Goal: Transaction & Acquisition: Download file/media

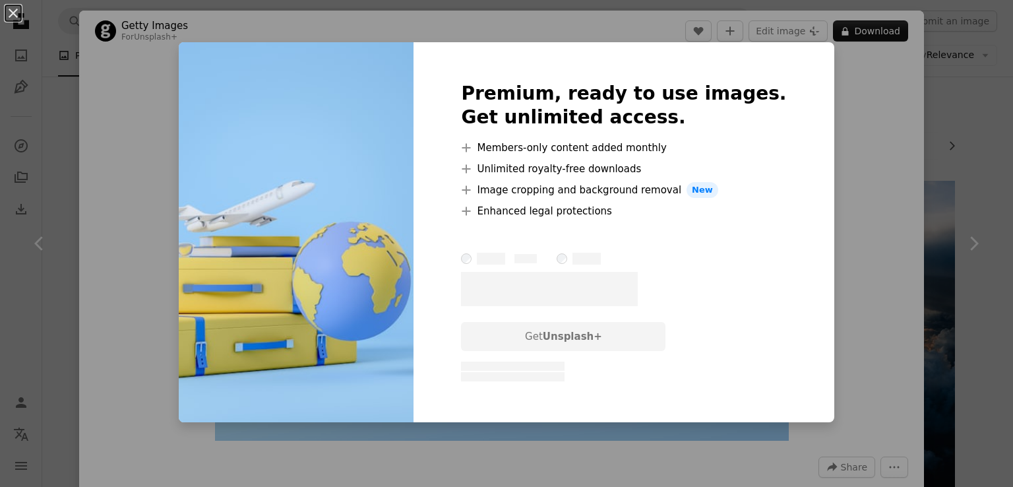
scroll to position [1456, 0]
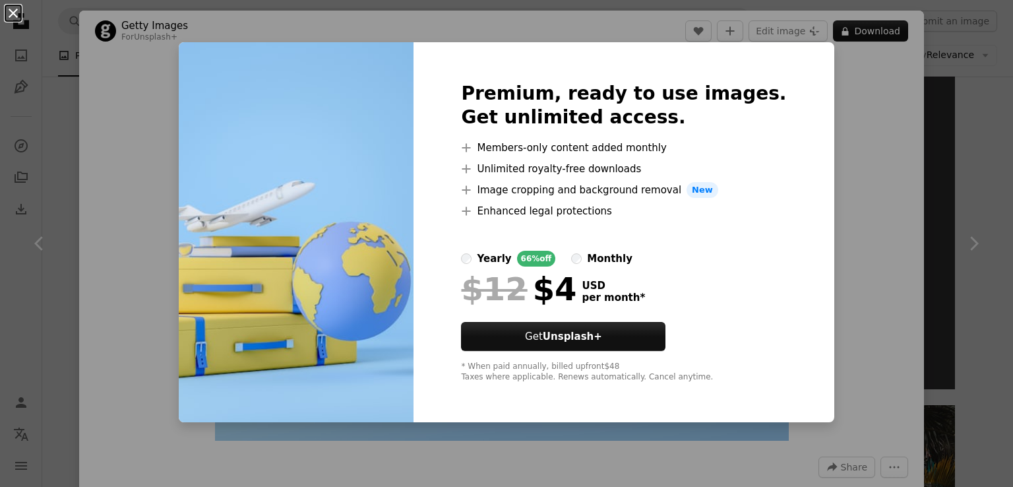
click at [15, 19] on button "An X shape" at bounding box center [13, 13] width 16 height 16
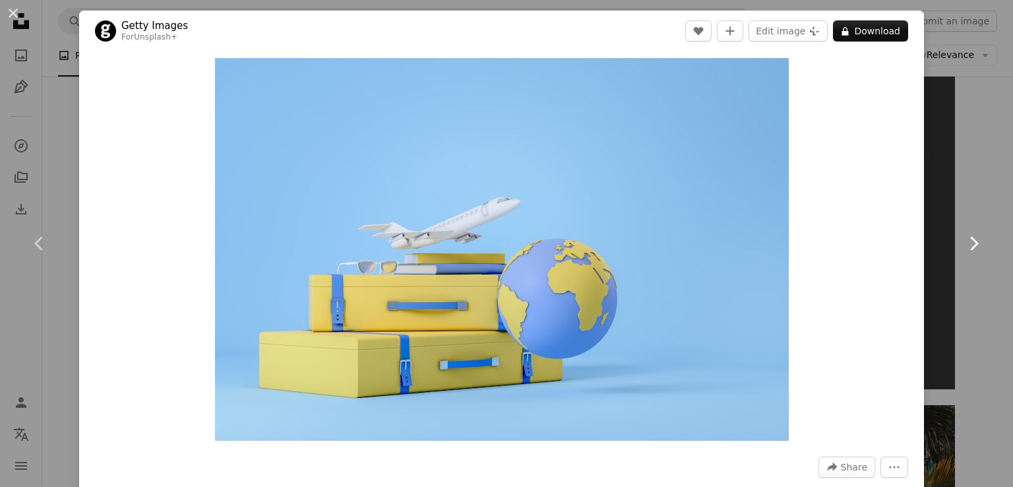
click at [964, 232] on link "Chevron right" at bounding box center [973, 243] width 79 height 127
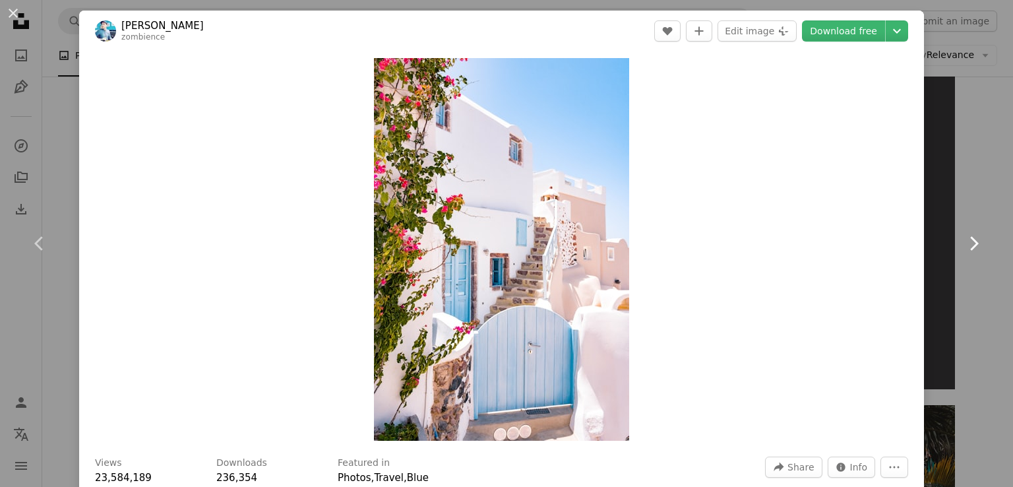
click at [975, 249] on link "Chevron right" at bounding box center [973, 243] width 79 height 127
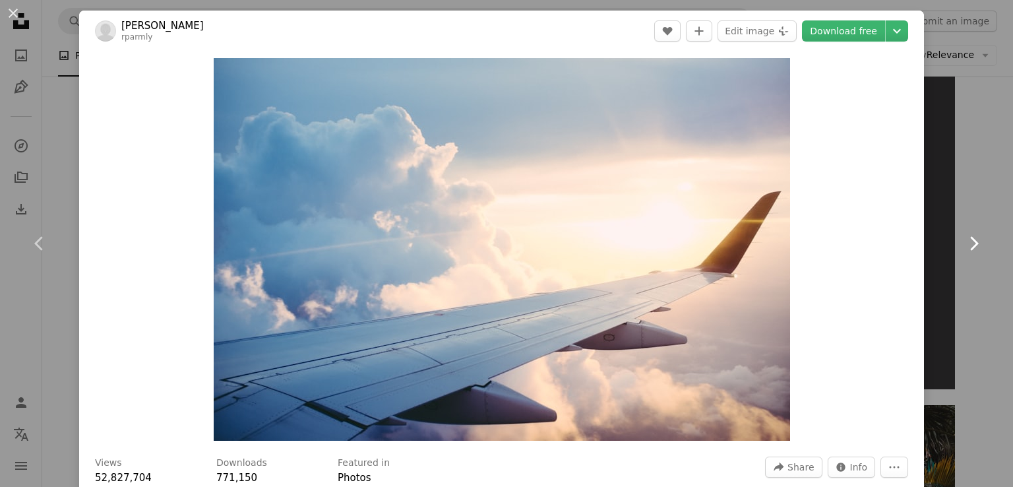
click at [969, 250] on icon "Chevron right" at bounding box center [973, 243] width 21 height 21
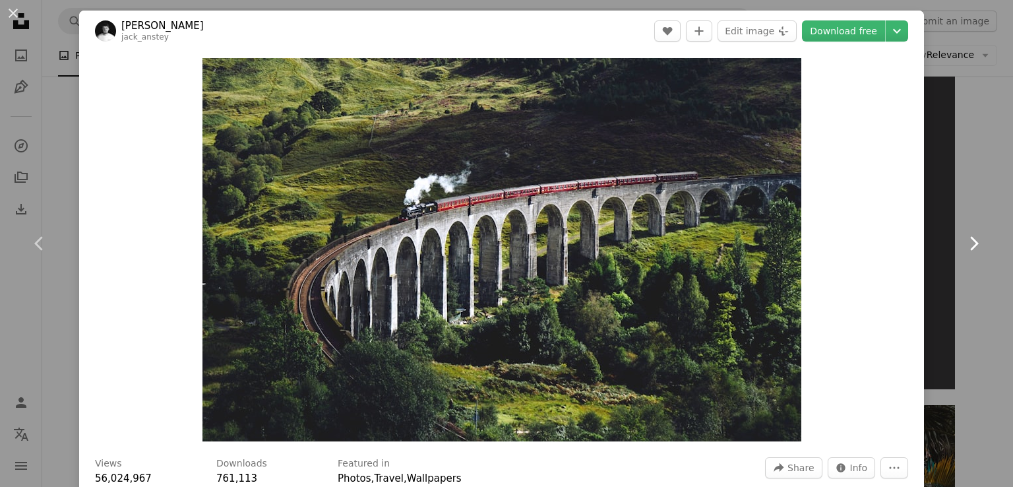
click at [967, 249] on icon "Chevron right" at bounding box center [973, 243] width 21 height 21
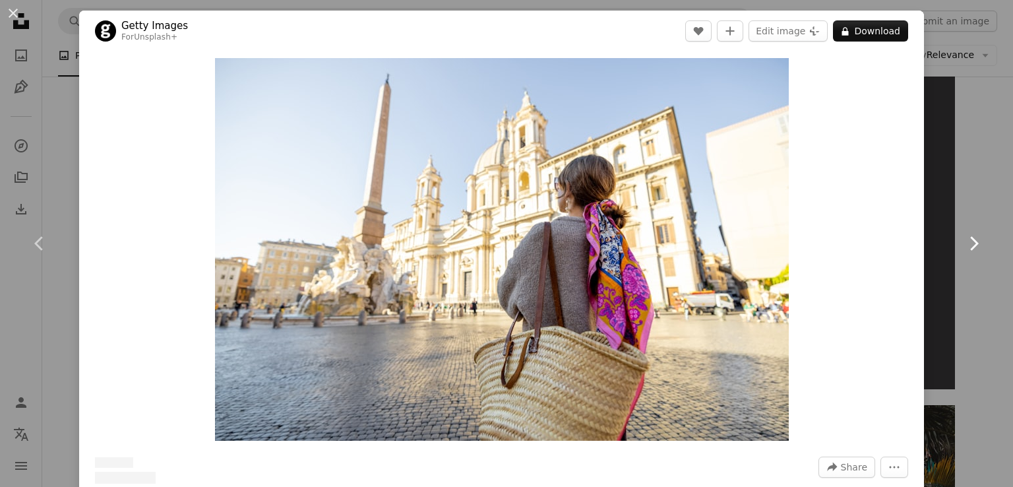
click at [963, 253] on icon "Chevron right" at bounding box center [973, 243] width 21 height 21
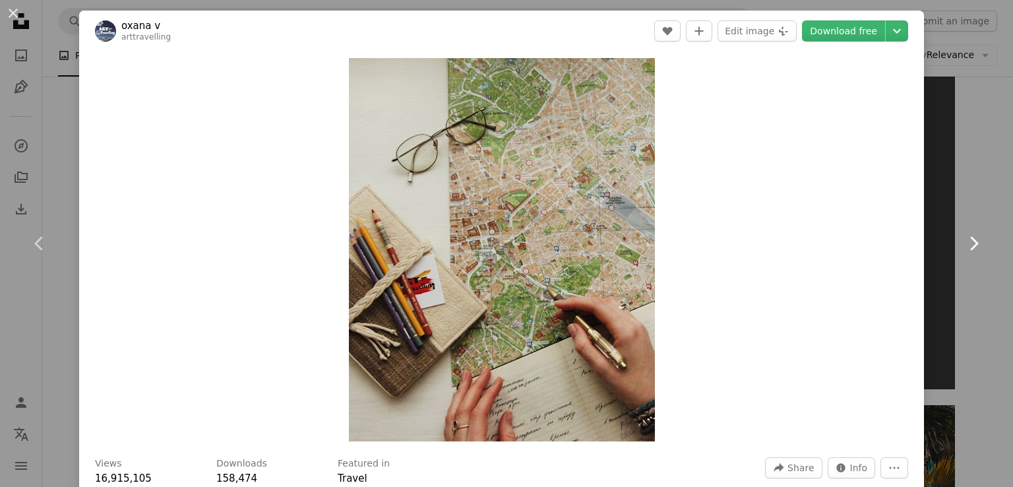
click at [966, 253] on icon "Chevron right" at bounding box center [973, 243] width 21 height 21
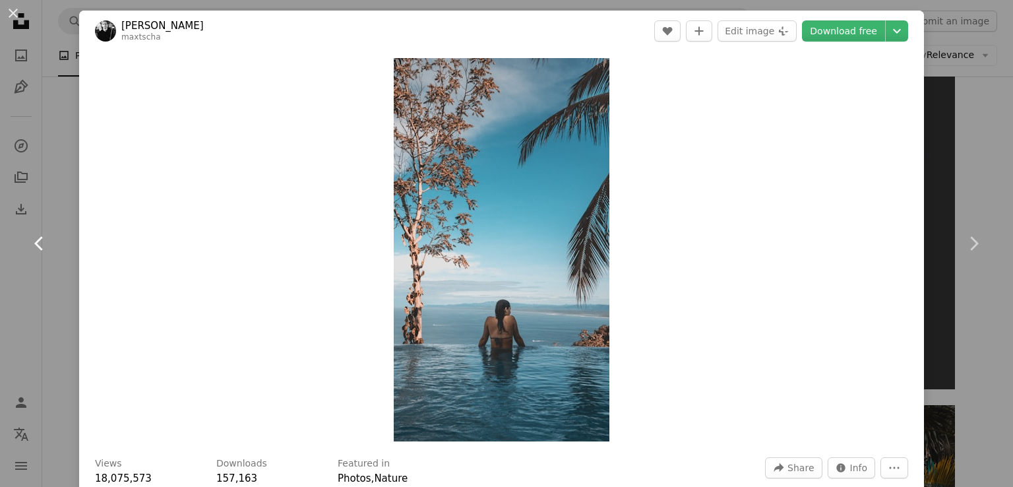
click at [27, 263] on link "Chevron left" at bounding box center [39, 243] width 79 height 127
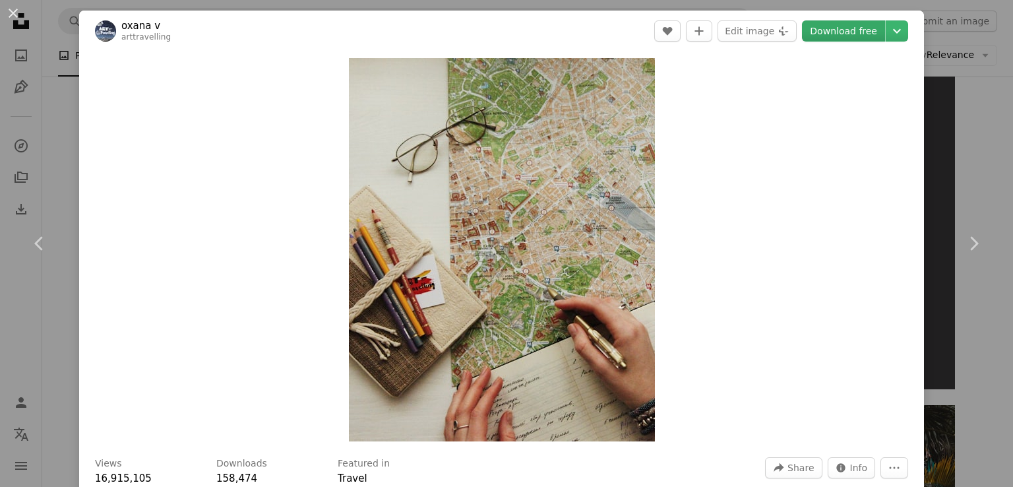
click at [834, 32] on link "Download free" at bounding box center [843, 30] width 83 height 21
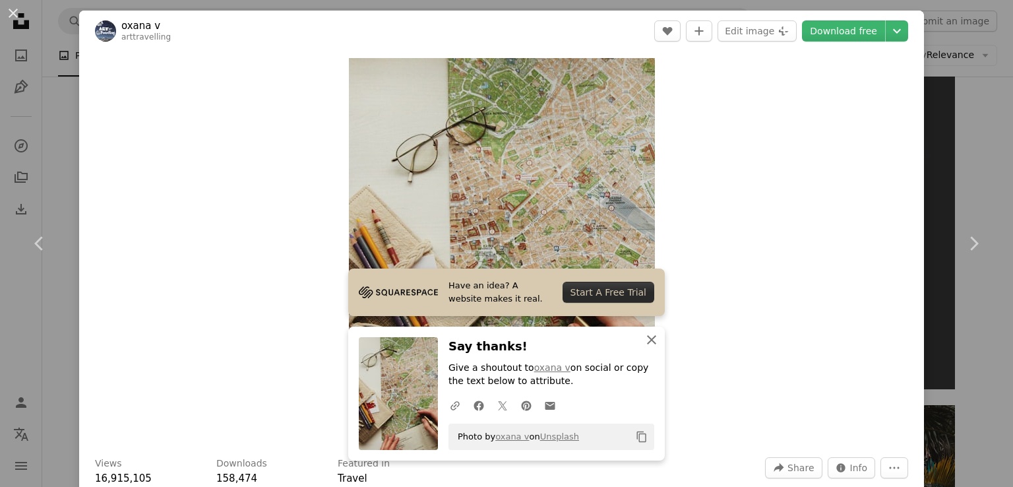
click at [647, 339] on icon "button" at bounding box center [651, 339] width 9 height 9
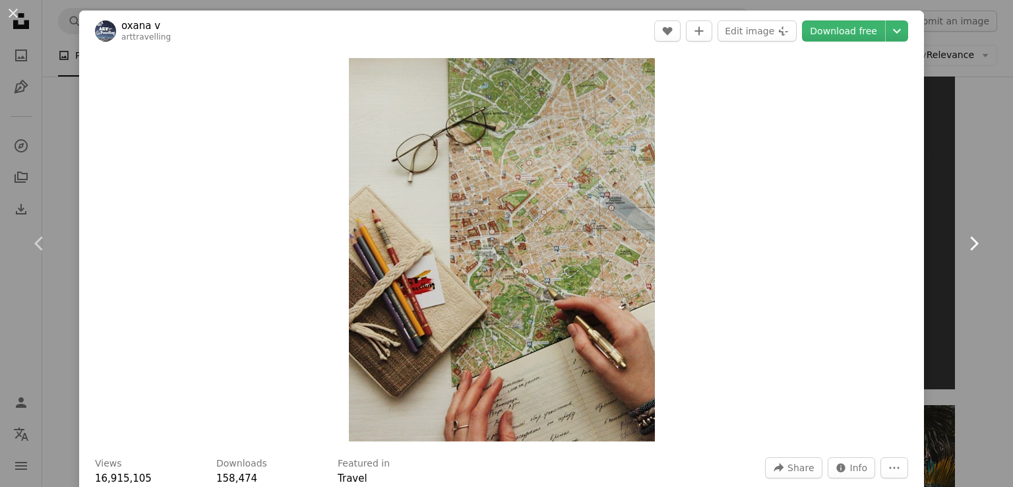
click at [963, 251] on icon "Chevron right" at bounding box center [973, 243] width 21 height 21
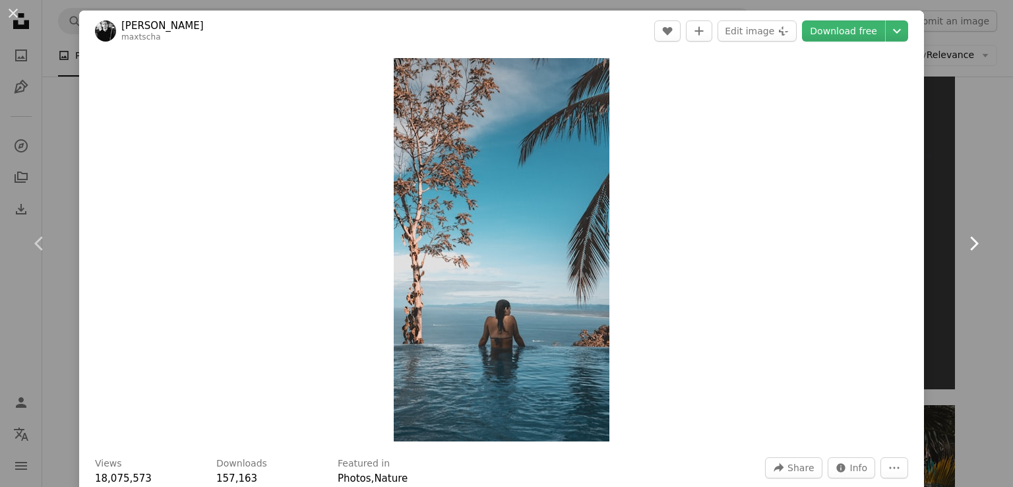
click at [963, 243] on icon "Chevron right" at bounding box center [973, 243] width 21 height 21
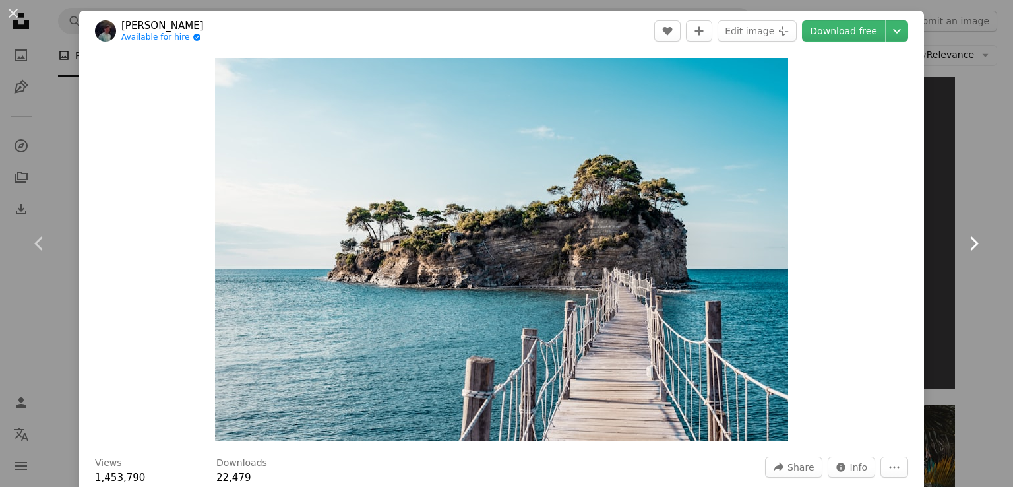
click at [963, 251] on icon "Chevron right" at bounding box center [973, 243] width 21 height 21
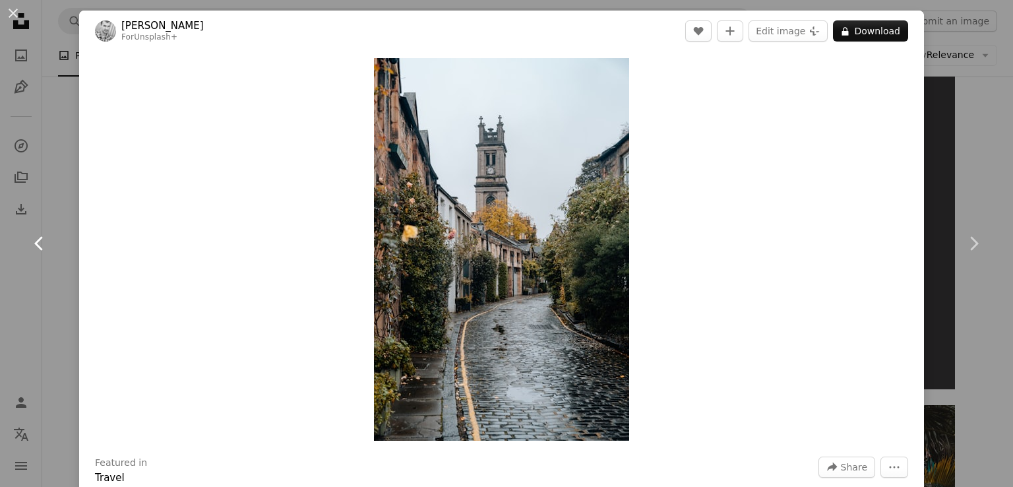
click at [36, 251] on icon "Chevron left" at bounding box center [39, 243] width 21 height 21
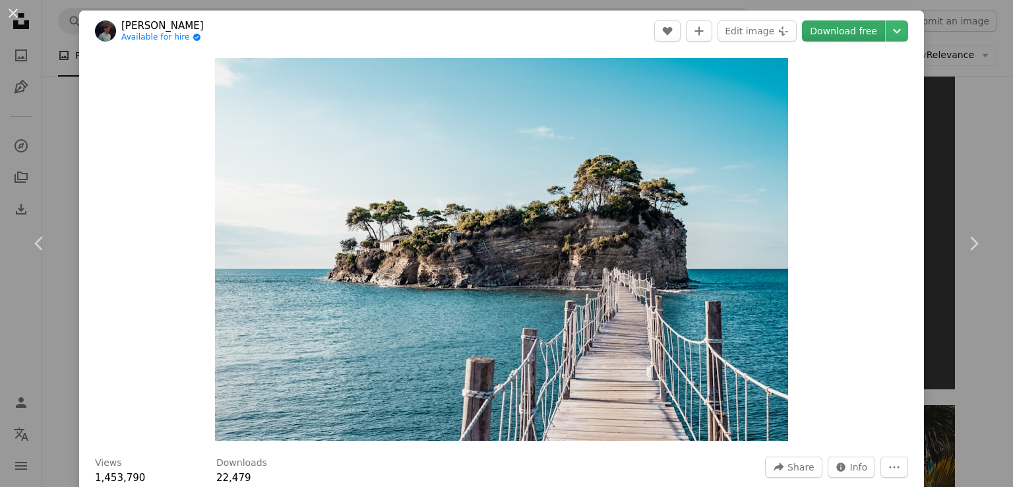
click at [831, 34] on link "Download free" at bounding box center [843, 30] width 83 height 21
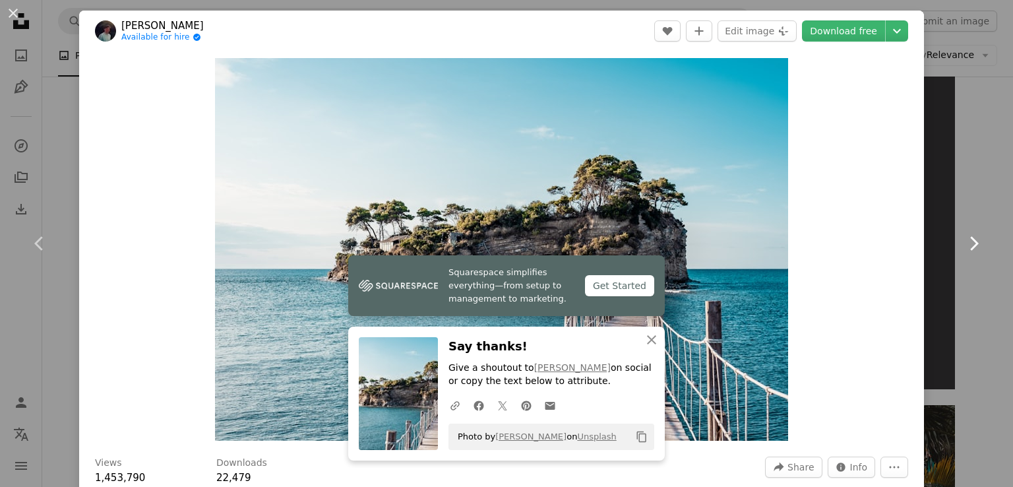
click at [971, 248] on icon at bounding box center [975, 243] width 9 height 14
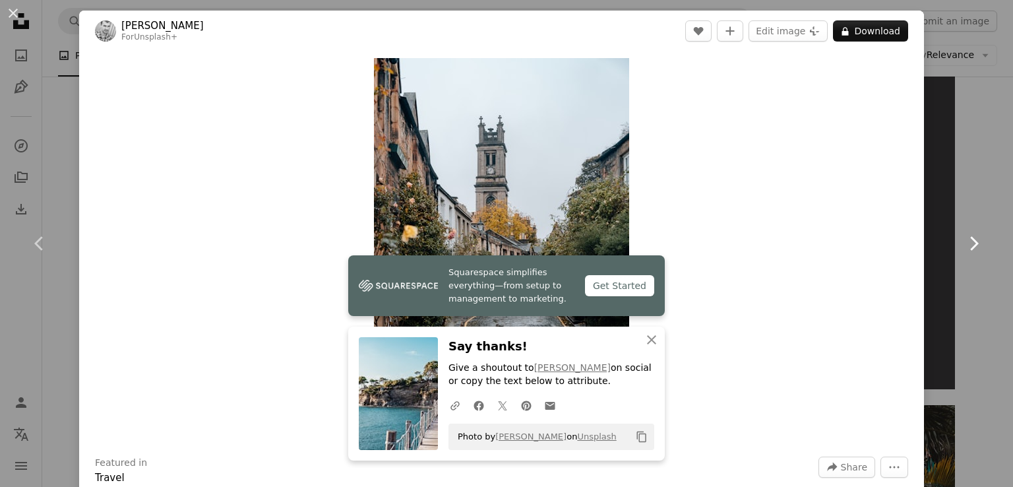
click at [967, 252] on icon "Chevron right" at bounding box center [973, 243] width 21 height 21
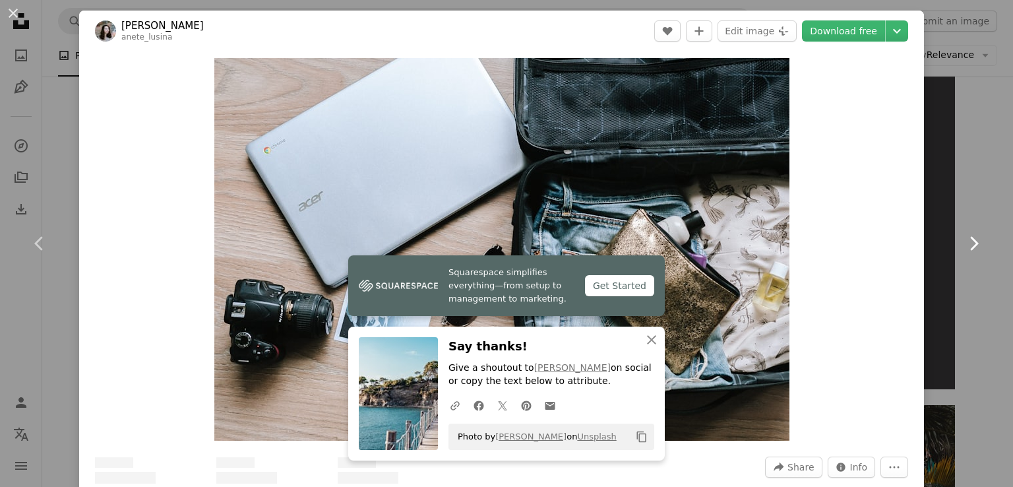
click at [963, 249] on icon "Chevron right" at bounding box center [973, 243] width 21 height 21
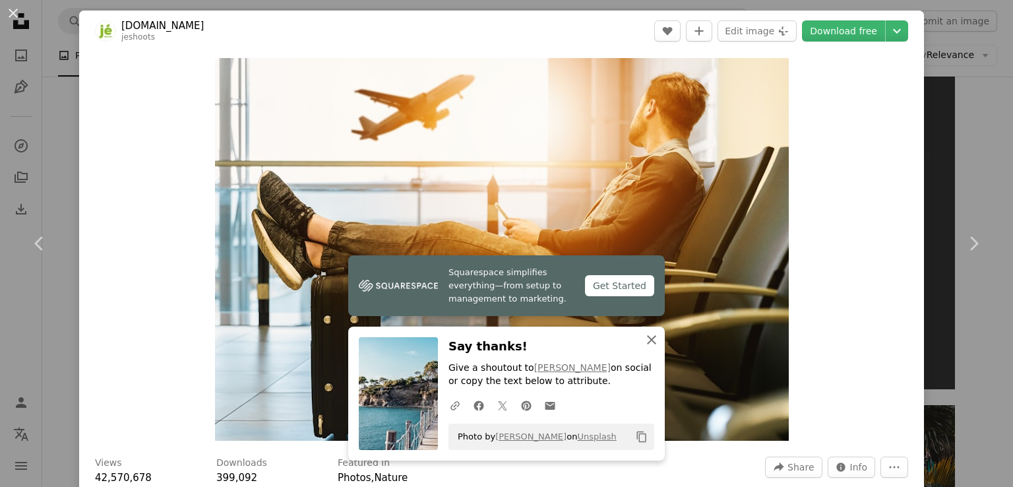
click at [647, 343] on icon "An X shape" at bounding box center [652, 340] width 16 height 16
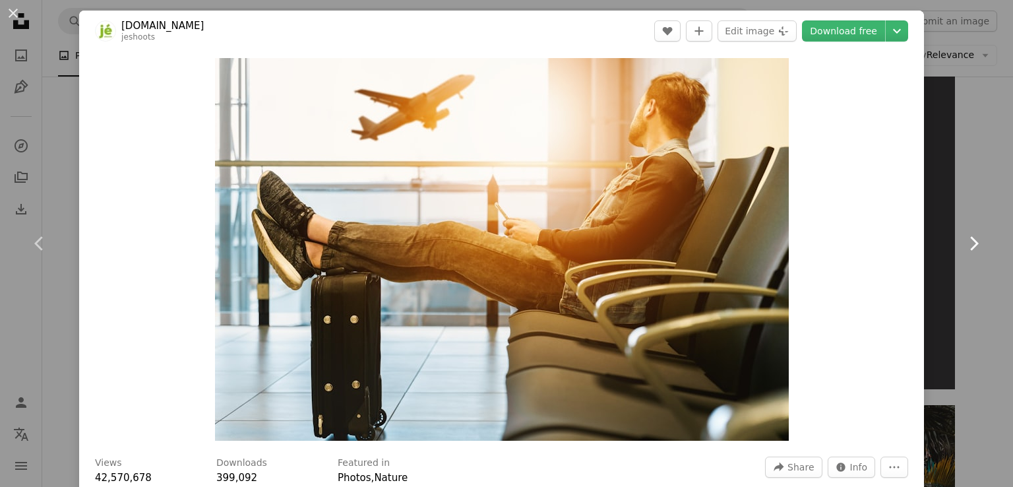
click at [971, 240] on icon at bounding box center [975, 243] width 9 height 14
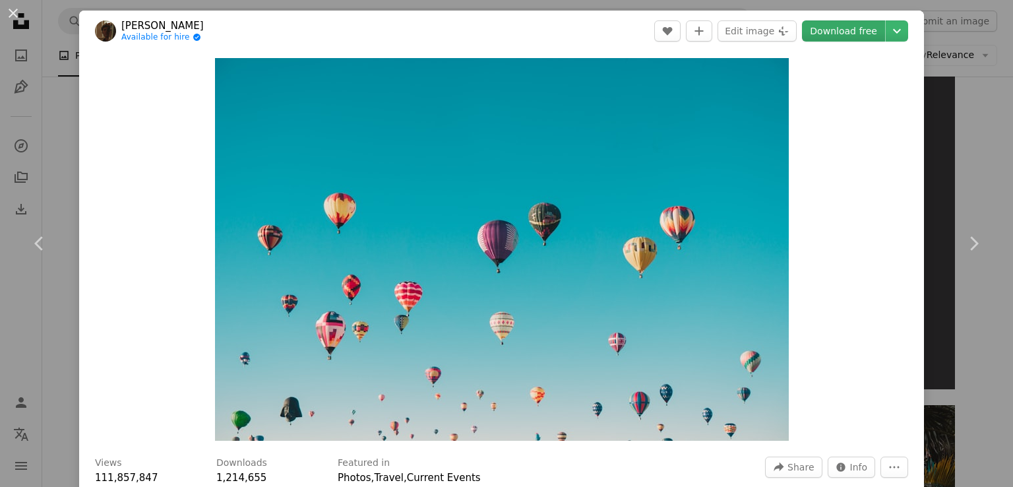
click at [829, 32] on link "Download free" at bounding box center [843, 30] width 83 height 21
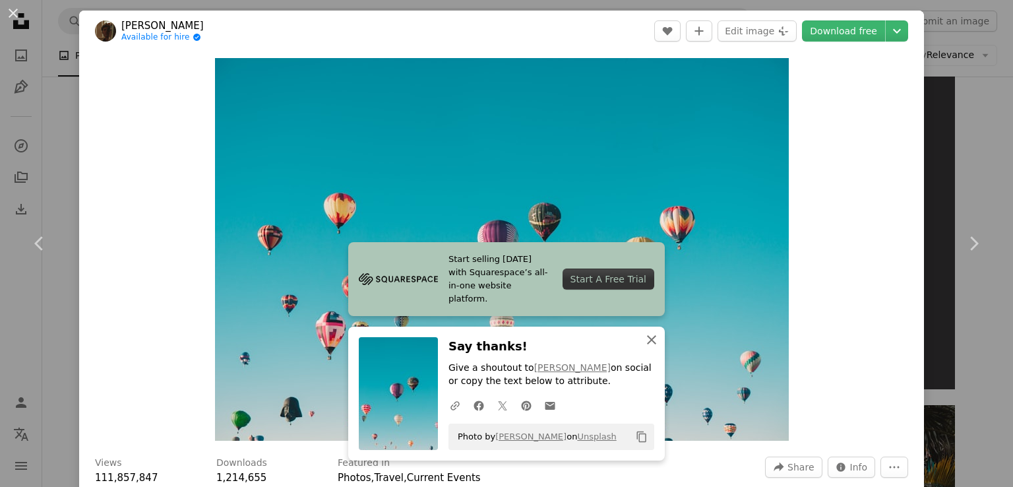
click at [647, 338] on icon "button" at bounding box center [651, 339] width 9 height 9
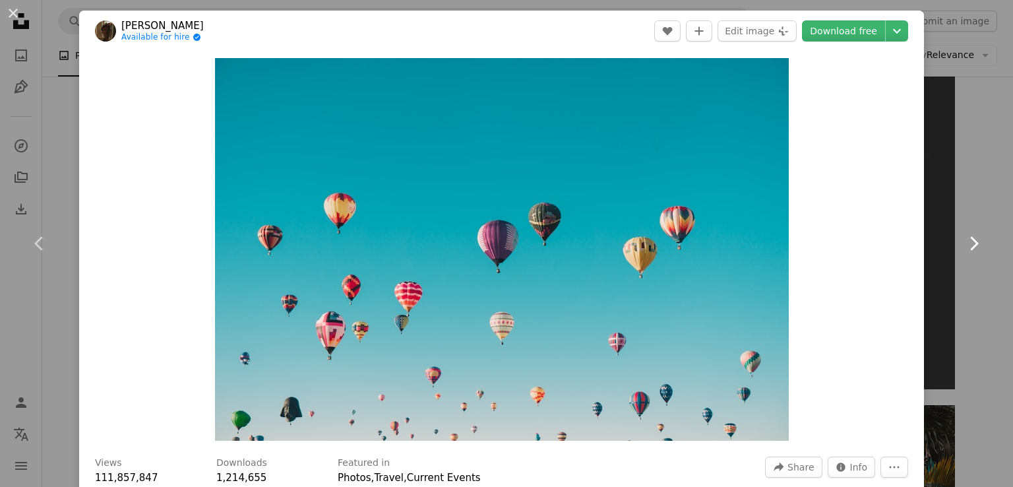
click at [973, 245] on icon "Chevron right" at bounding box center [973, 243] width 21 height 21
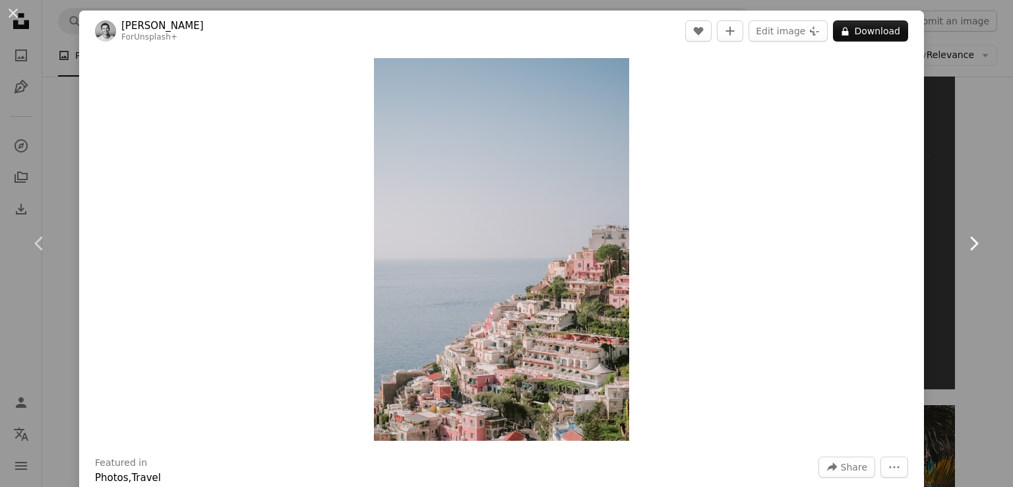
click at [971, 249] on icon at bounding box center [975, 243] width 9 height 14
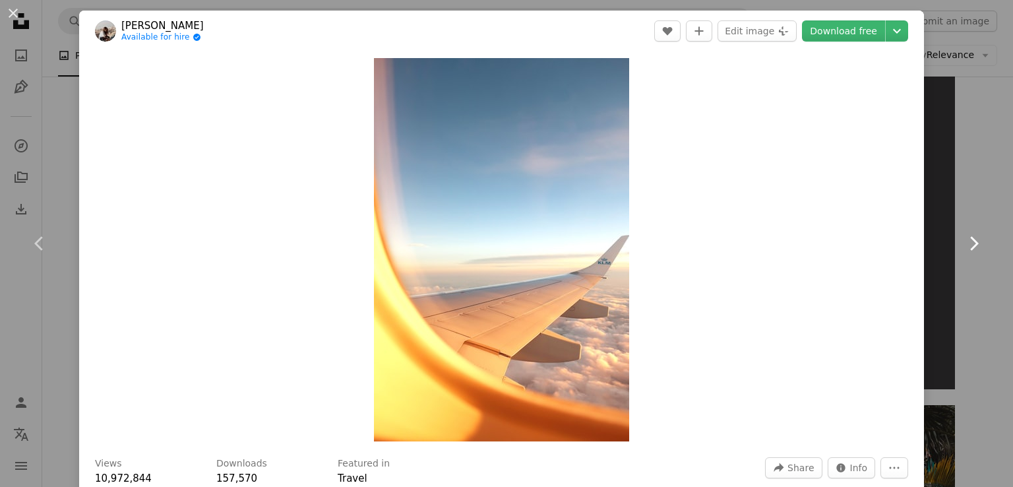
click at [963, 251] on icon "Chevron right" at bounding box center [973, 243] width 21 height 21
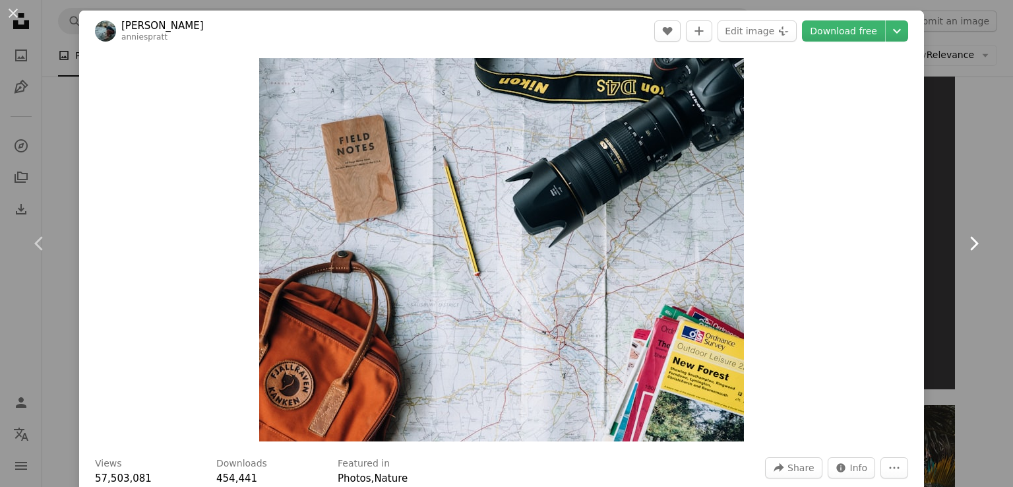
click at [963, 251] on icon "Chevron right" at bounding box center [973, 243] width 21 height 21
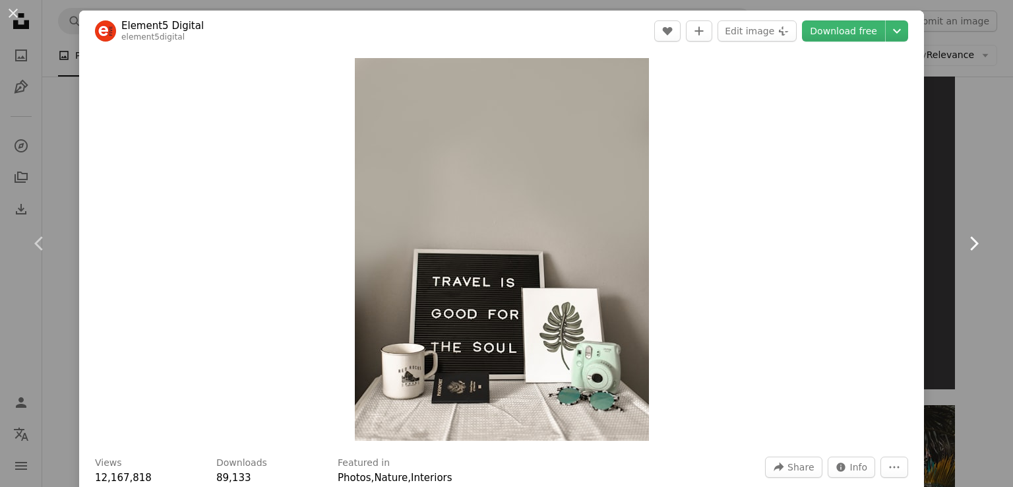
click at [963, 250] on icon "Chevron right" at bounding box center [973, 243] width 21 height 21
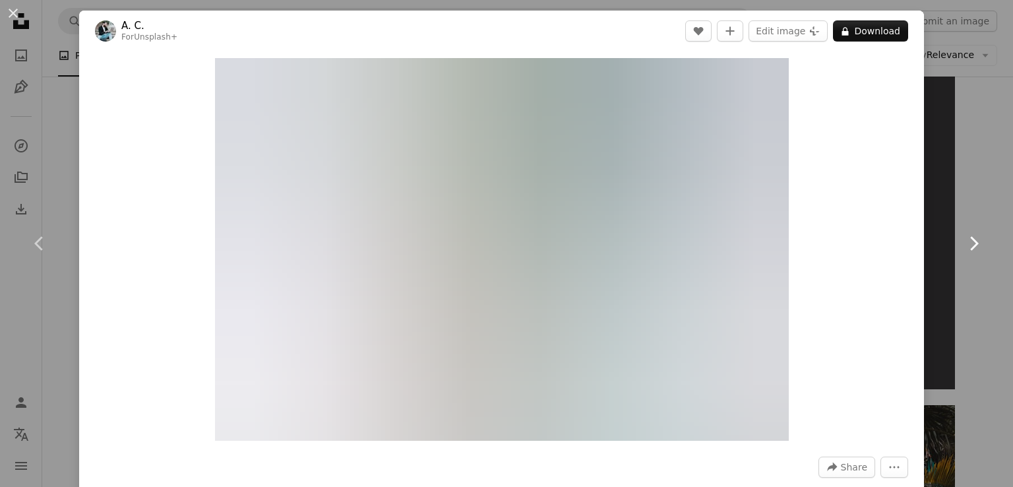
click at [963, 247] on icon "Chevron right" at bounding box center [973, 243] width 21 height 21
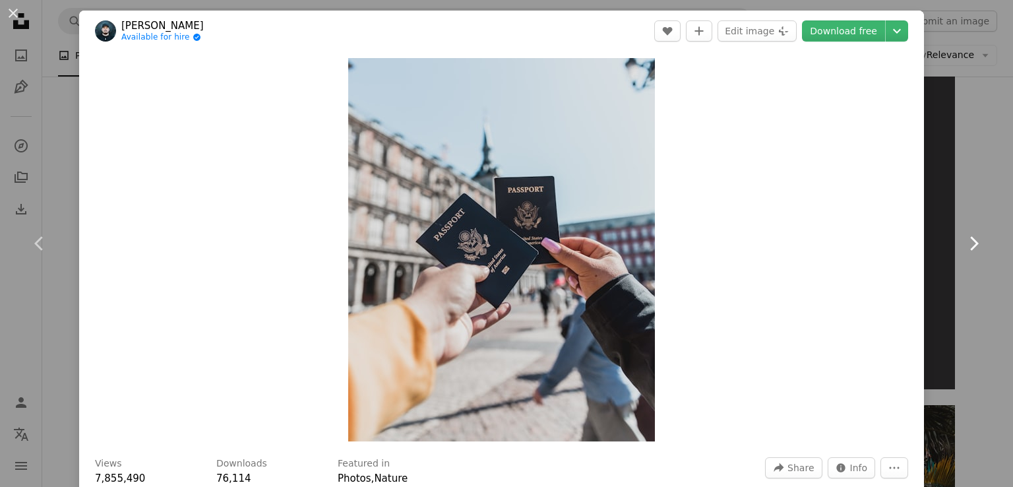
click at [971, 247] on icon at bounding box center [975, 243] width 9 height 14
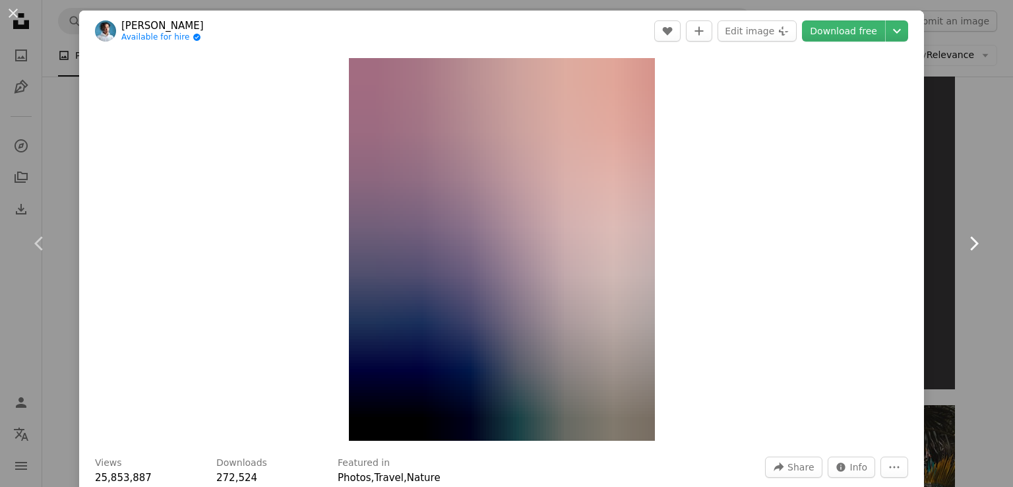
click at [965, 248] on icon "Chevron right" at bounding box center [973, 243] width 21 height 21
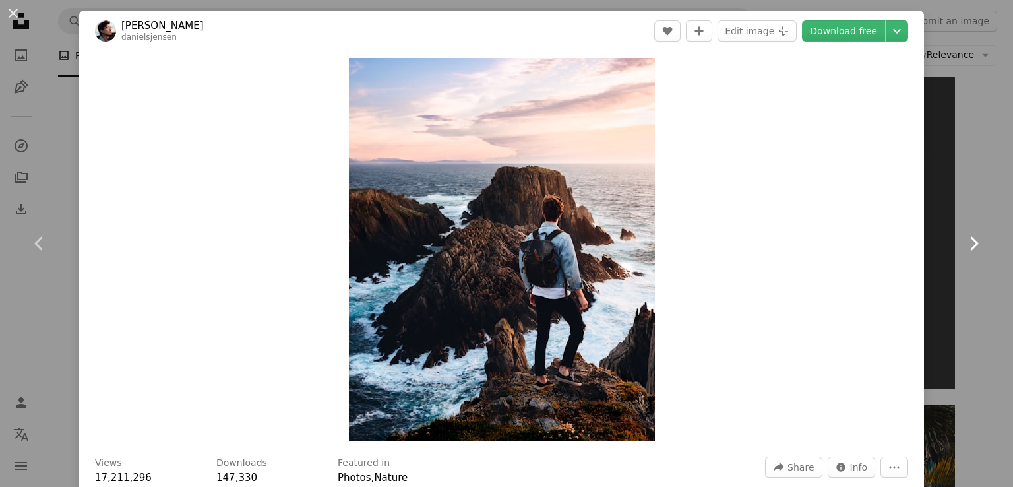
click at [971, 249] on icon at bounding box center [975, 243] width 9 height 14
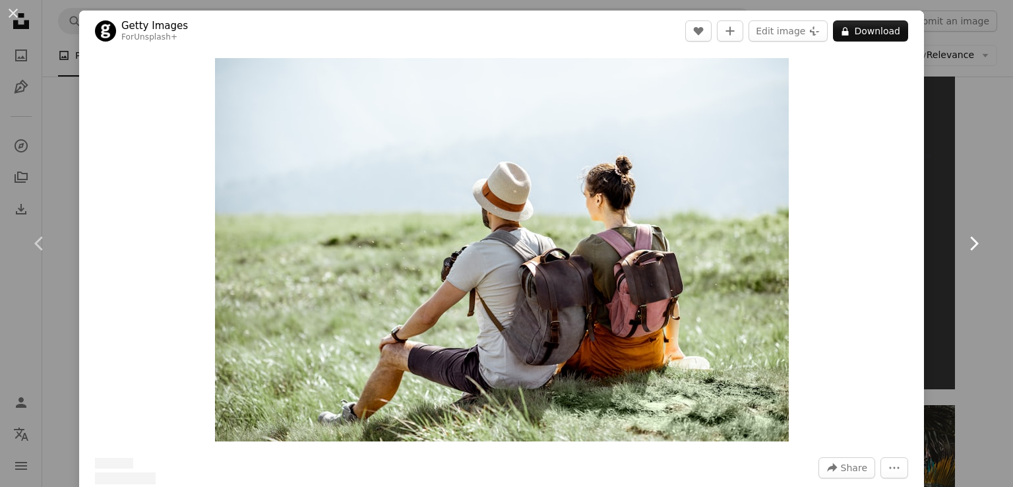
click at [963, 251] on icon "Chevron right" at bounding box center [973, 243] width 21 height 21
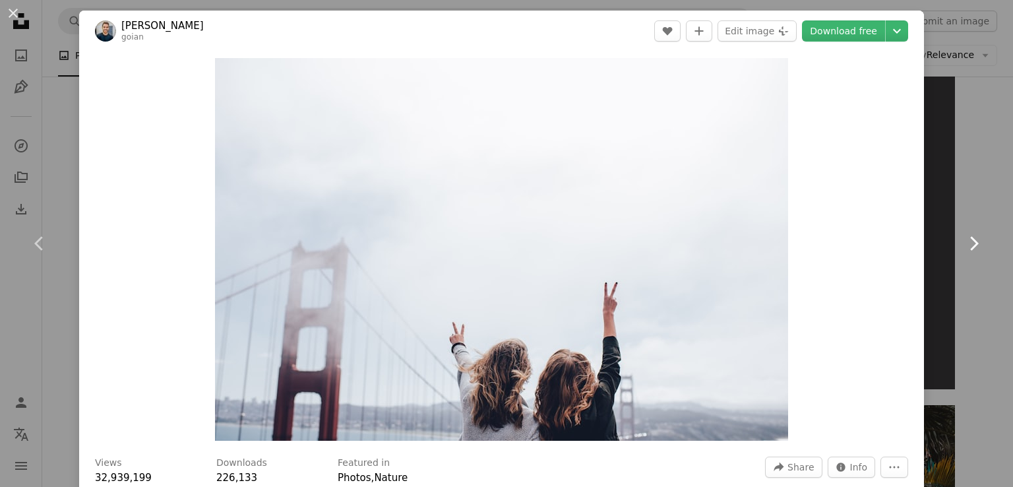
click at [965, 251] on icon "Chevron right" at bounding box center [973, 243] width 21 height 21
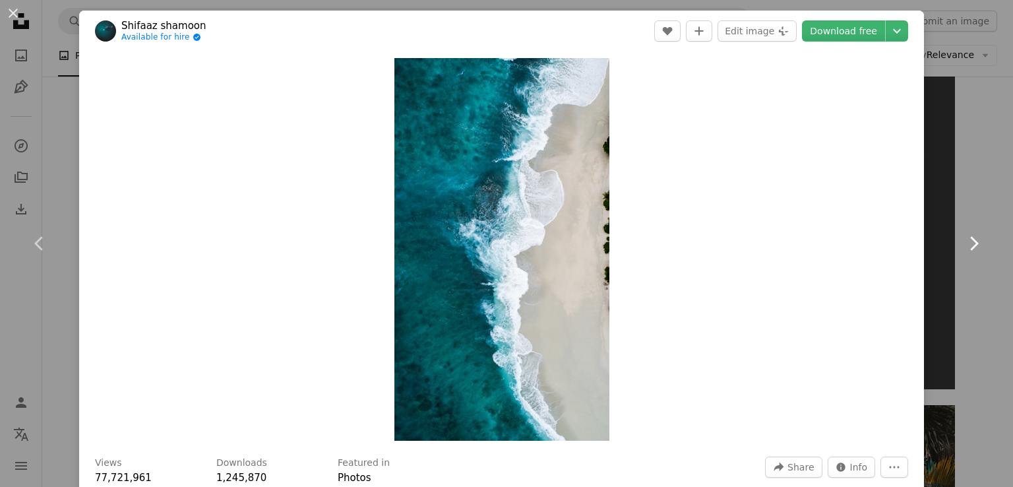
click at [963, 251] on icon "Chevron right" at bounding box center [973, 243] width 21 height 21
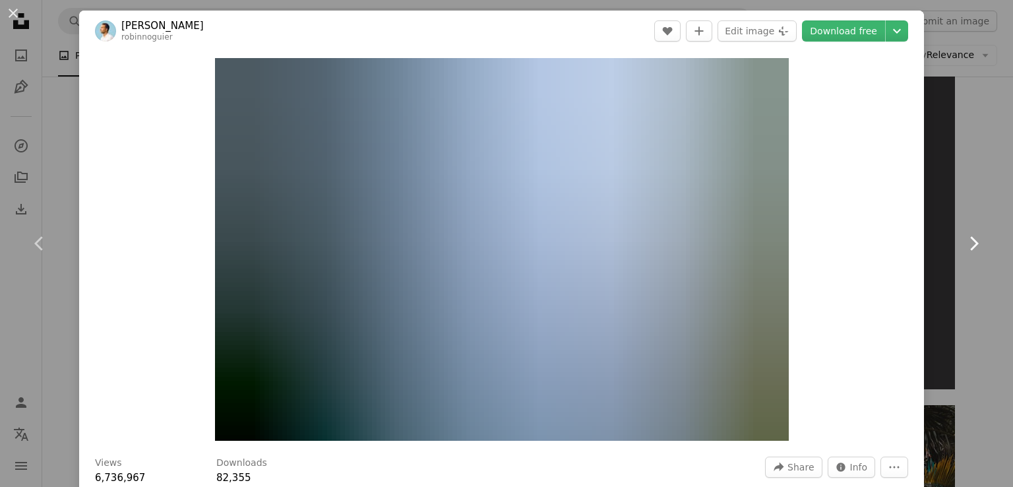
click at [967, 251] on icon "Chevron right" at bounding box center [973, 243] width 21 height 21
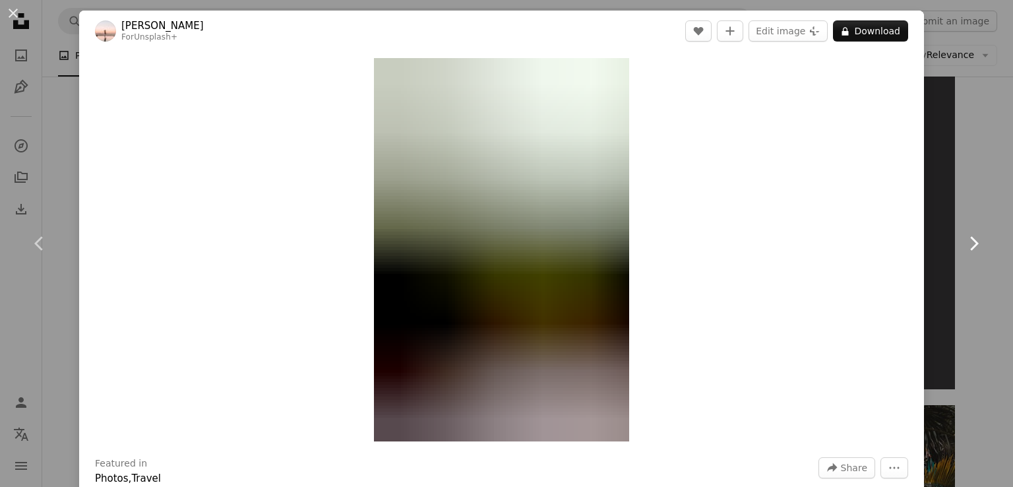
click at [963, 251] on icon "Chevron right" at bounding box center [973, 243] width 21 height 21
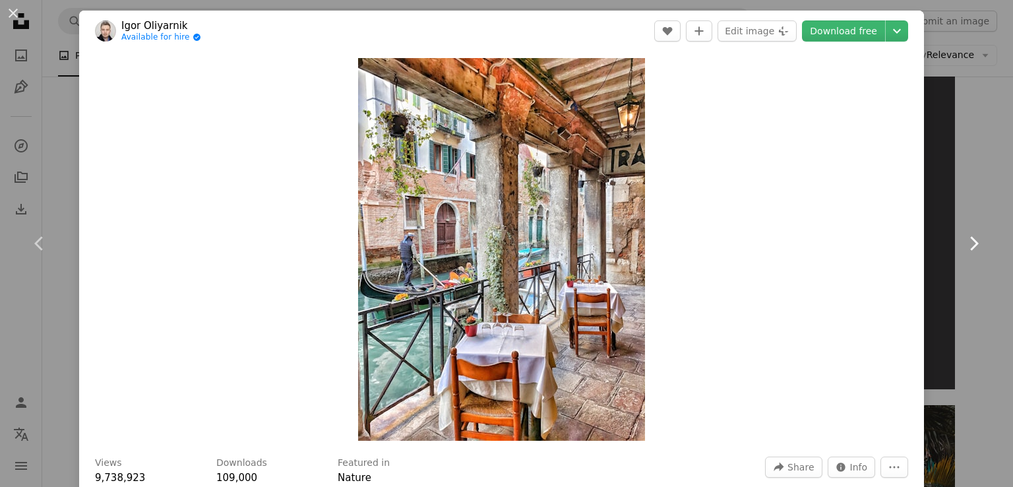
click at [963, 251] on icon "Chevron right" at bounding box center [973, 243] width 21 height 21
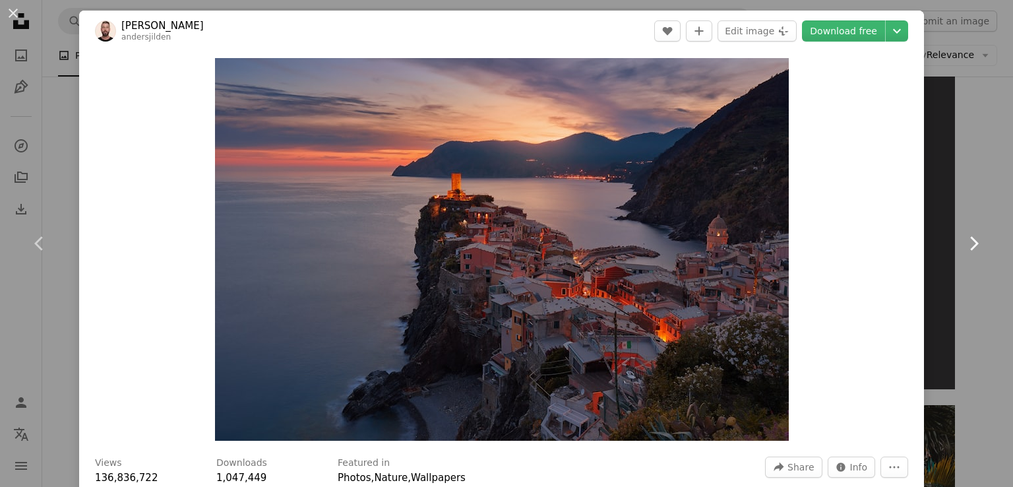
click at [968, 251] on icon "Chevron right" at bounding box center [973, 243] width 21 height 21
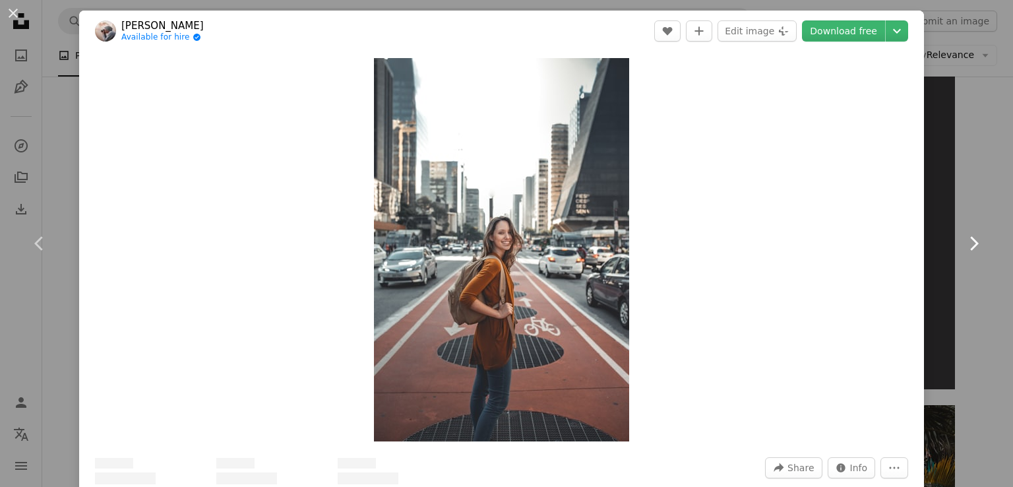
click at [973, 251] on icon "Chevron right" at bounding box center [973, 243] width 21 height 21
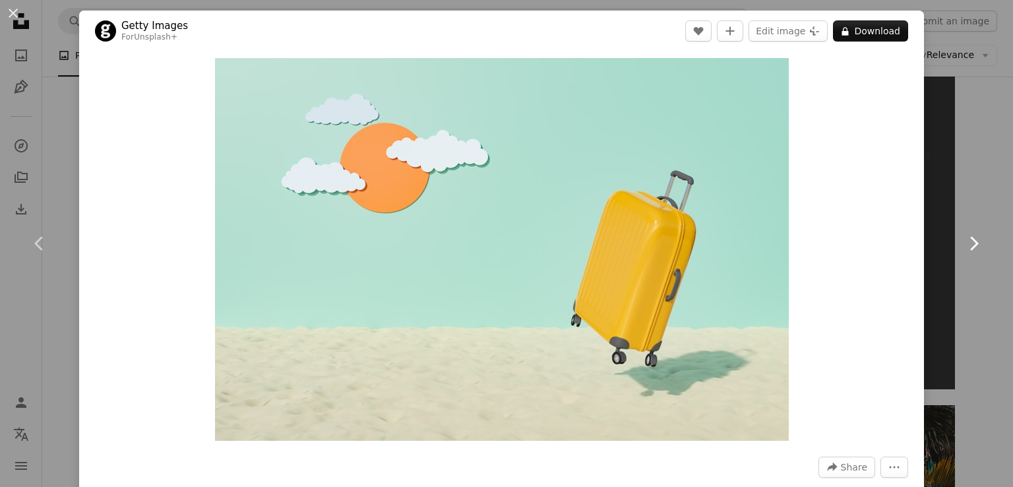
click at [971, 251] on icon "Chevron right" at bounding box center [973, 243] width 21 height 21
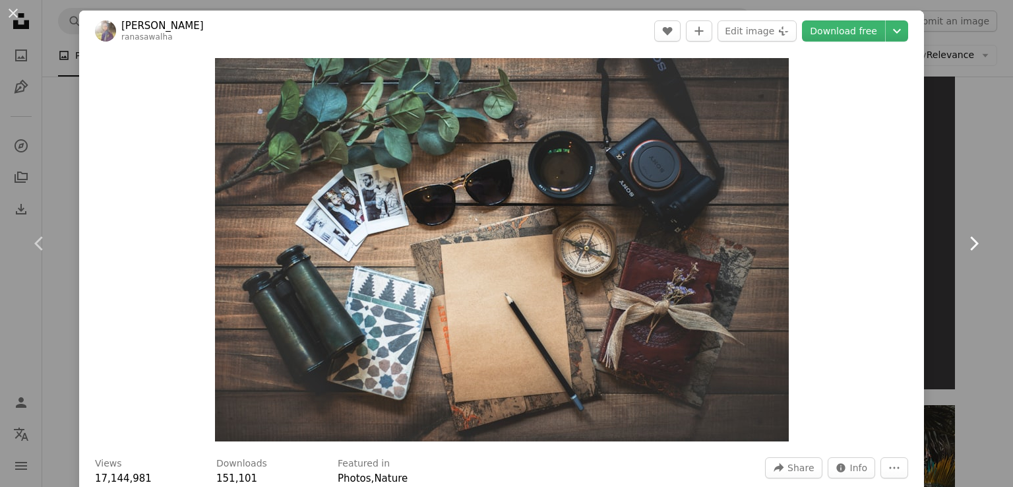
click at [972, 251] on icon "Chevron right" at bounding box center [973, 243] width 21 height 21
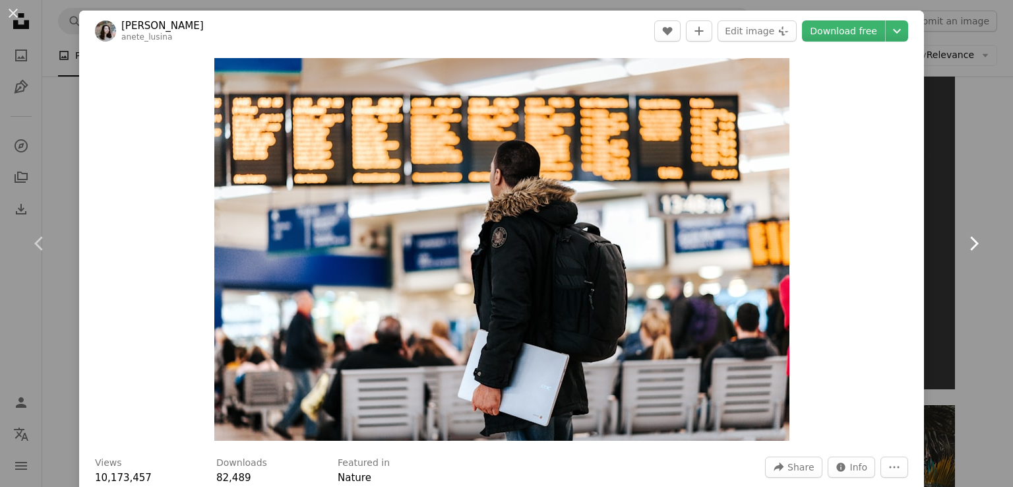
click at [976, 251] on link "Chevron right" at bounding box center [973, 243] width 79 height 127
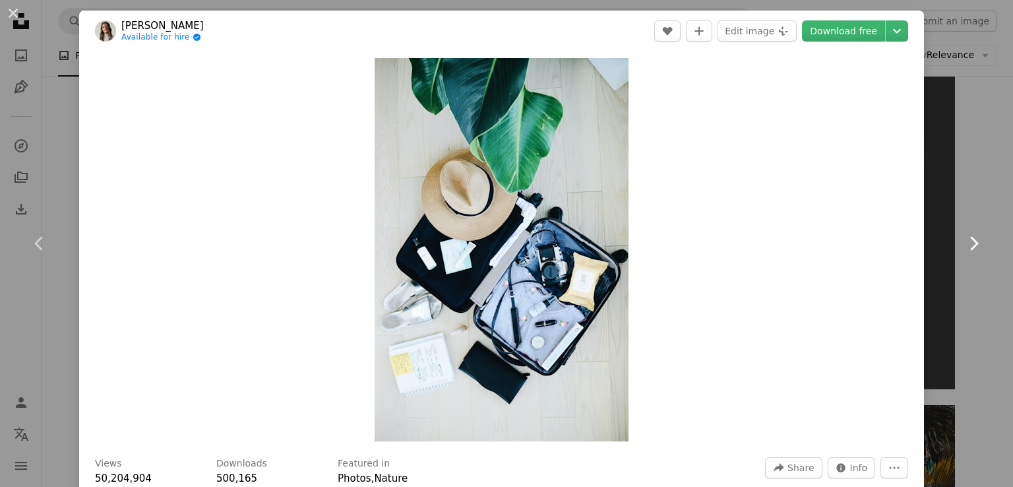
click at [971, 249] on icon "Chevron right" at bounding box center [973, 243] width 21 height 21
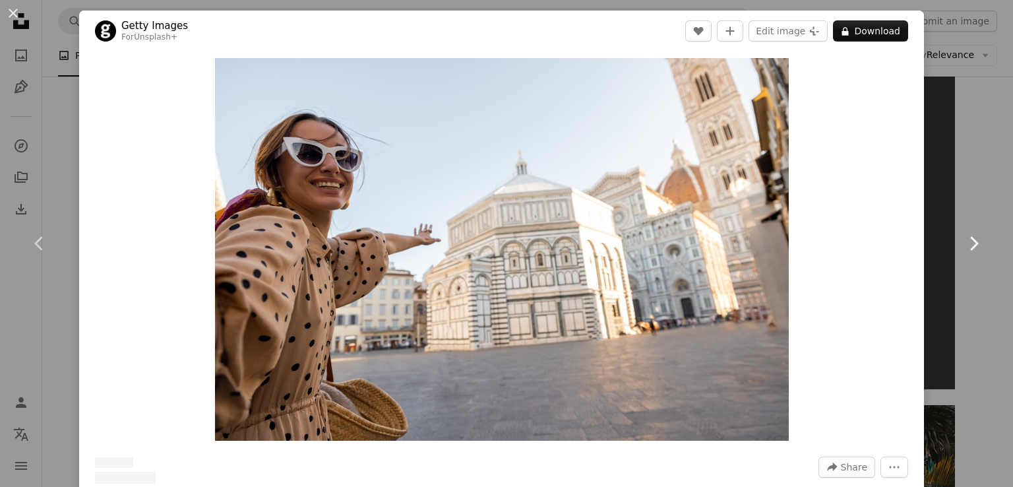
click at [976, 251] on link "Chevron right" at bounding box center [973, 243] width 79 height 127
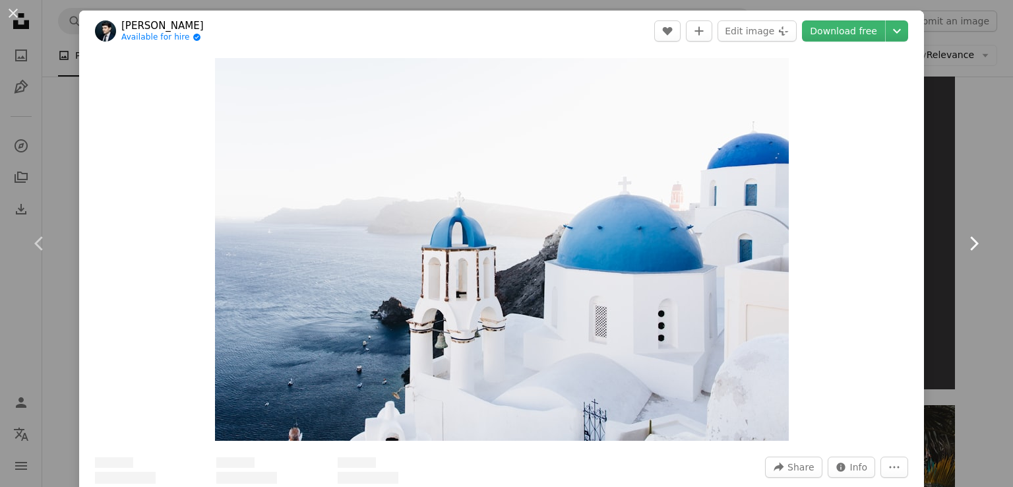
click at [976, 252] on link "Chevron right" at bounding box center [973, 243] width 79 height 127
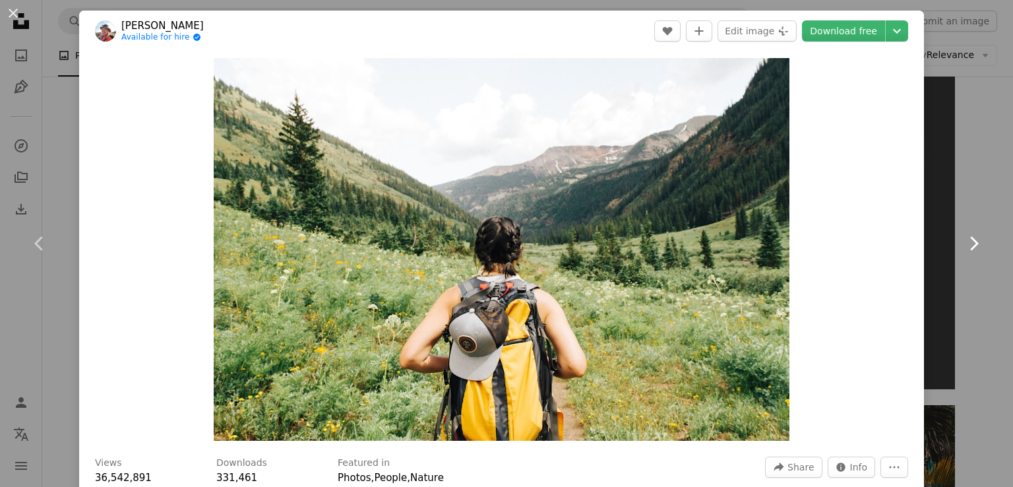
click at [978, 251] on link "Chevron right" at bounding box center [973, 243] width 79 height 127
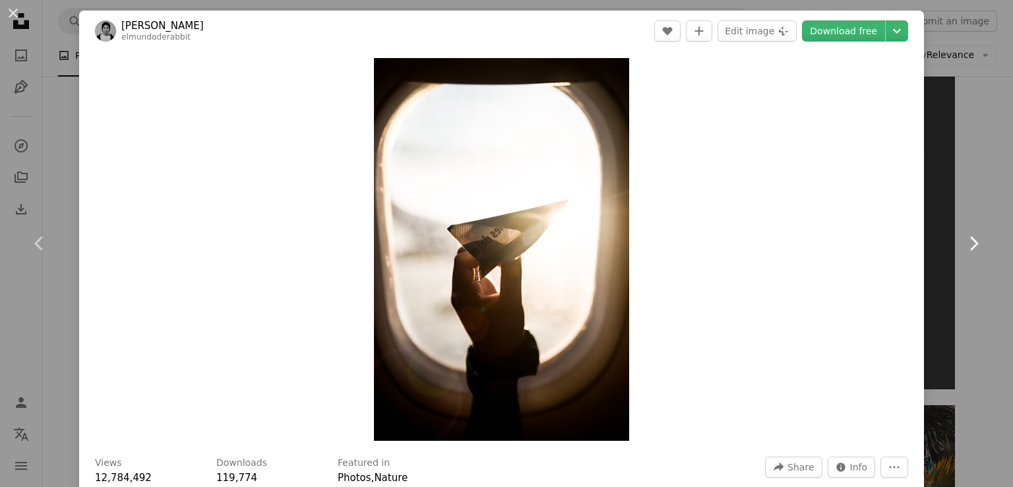
click at [973, 251] on icon "Chevron right" at bounding box center [973, 243] width 21 height 21
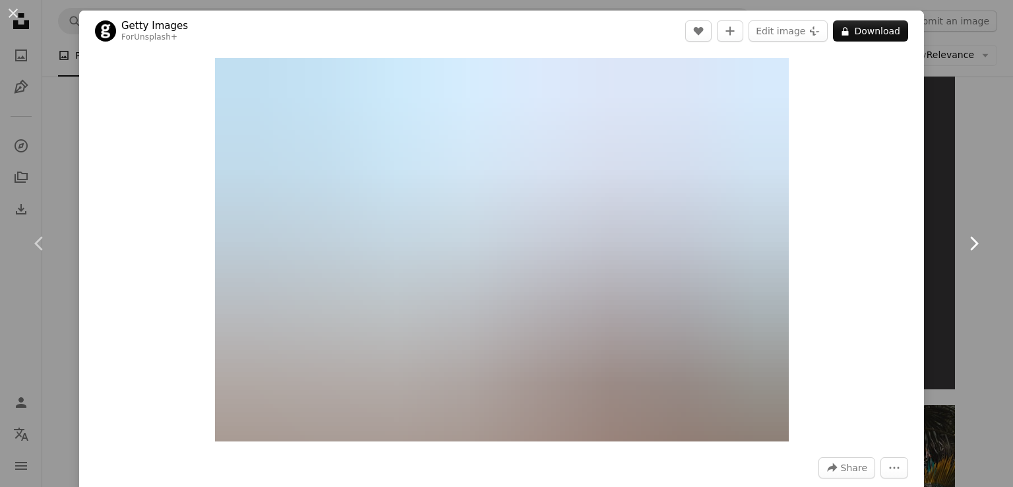
click at [963, 248] on icon "Chevron right" at bounding box center [973, 243] width 21 height 21
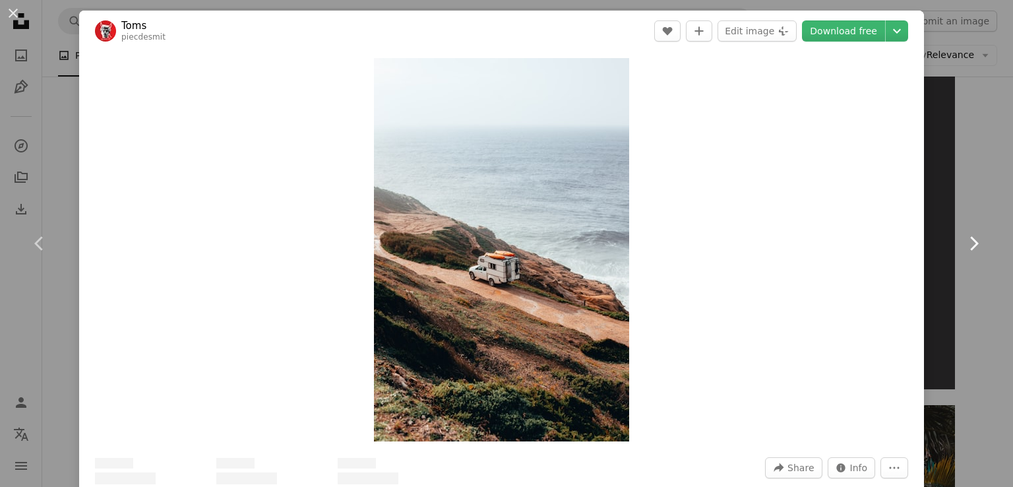
click at [974, 245] on icon "Chevron right" at bounding box center [973, 243] width 21 height 21
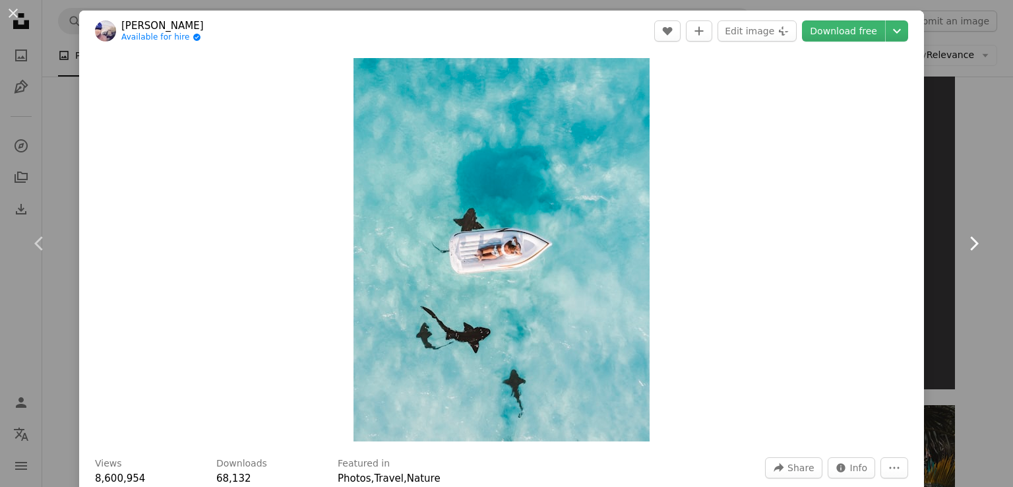
click at [963, 246] on icon "Chevron right" at bounding box center [973, 243] width 21 height 21
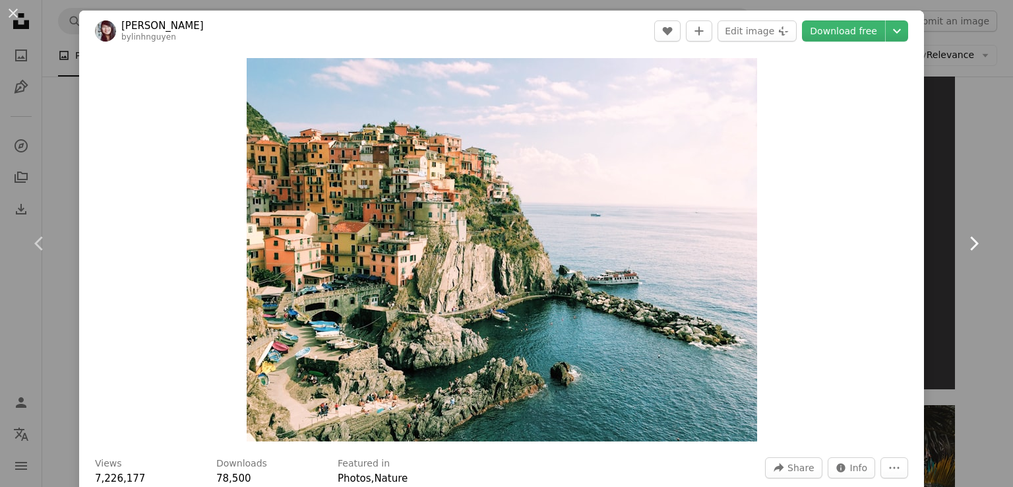
click at [971, 249] on icon at bounding box center [975, 243] width 9 height 14
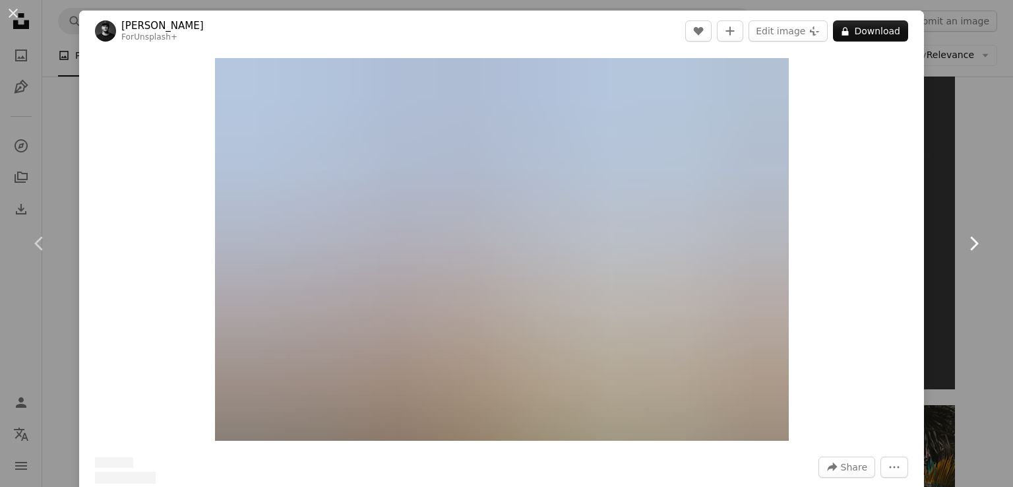
click at [969, 247] on icon "Chevron right" at bounding box center [973, 243] width 21 height 21
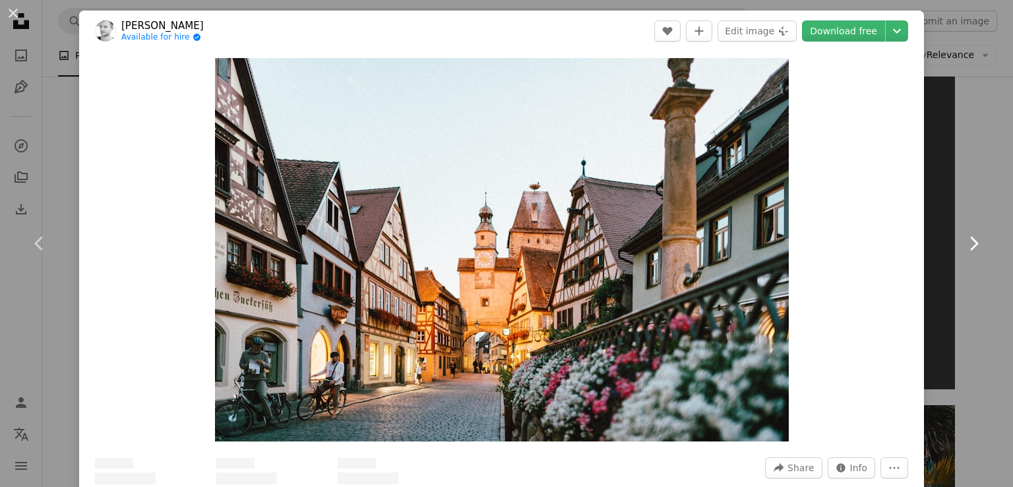
click at [971, 245] on icon at bounding box center [975, 243] width 9 height 14
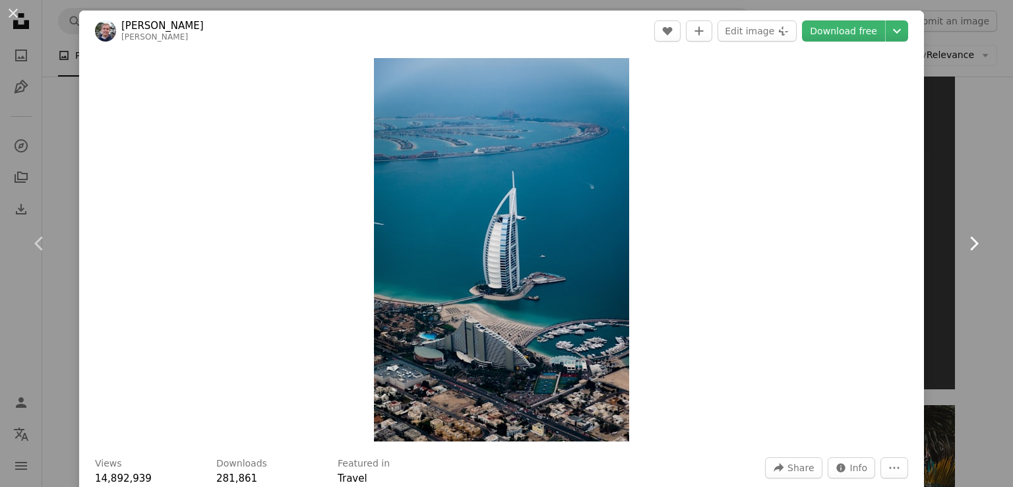
click at [963, 248] on icon "Chevron right" at bounding box center [973, 243] width 21 height 21
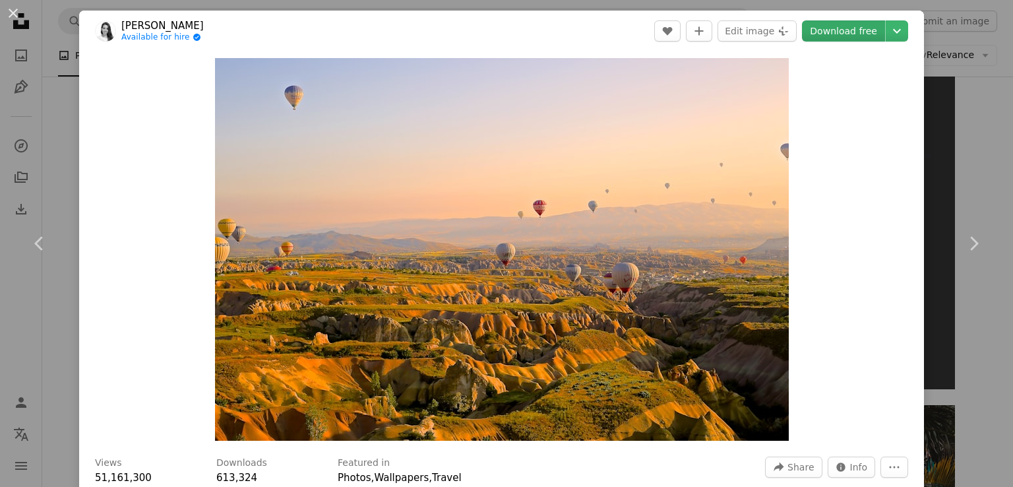
click at [830, 30] on link "Download free" at bounding box center [843, 30] width 83 height 21
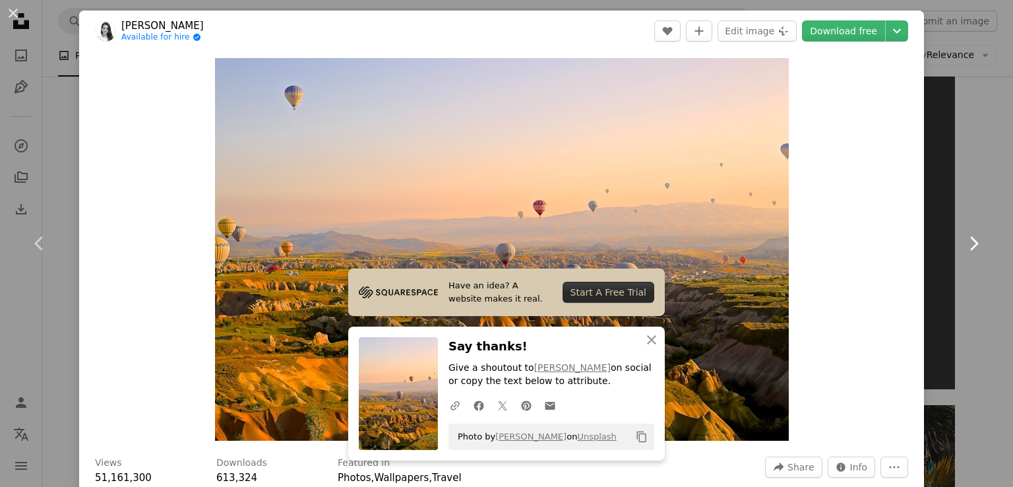
click at [963, 245] on icon "Chevron right" at bounding box center [973, 243] width 21 height 21
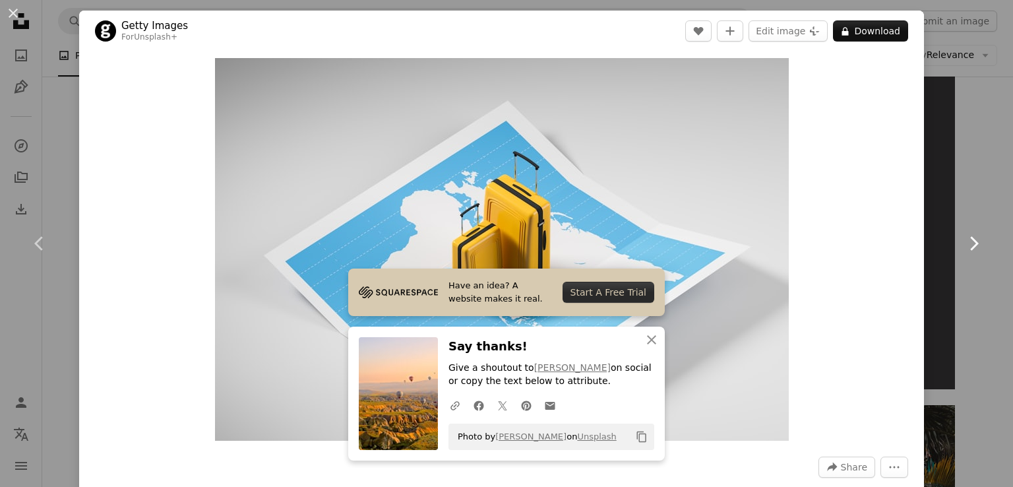
click at [963, 245] on icon "Chevron right" at bounding box center [973, 243] width 21 height 21
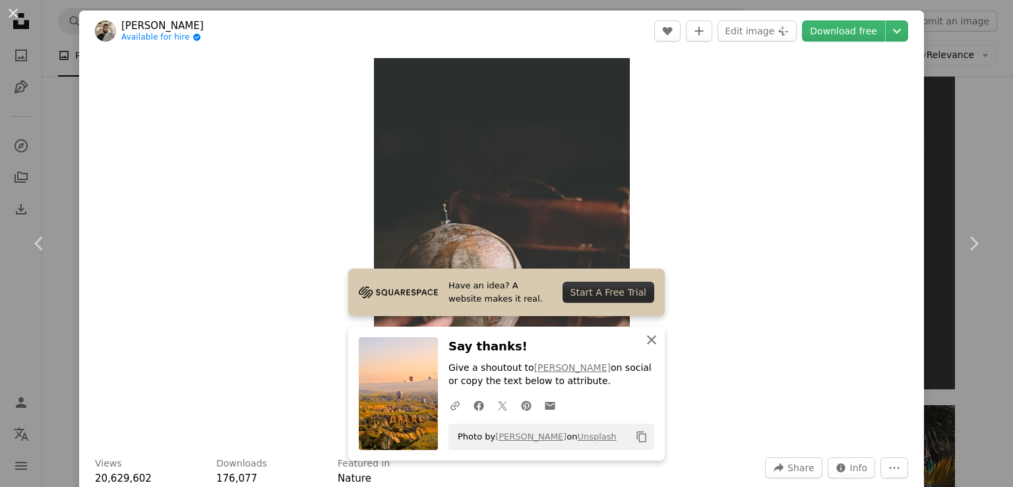
click at [651, 334] on icon "An X shape" at bounding box center [652, 340] width 16 height 16
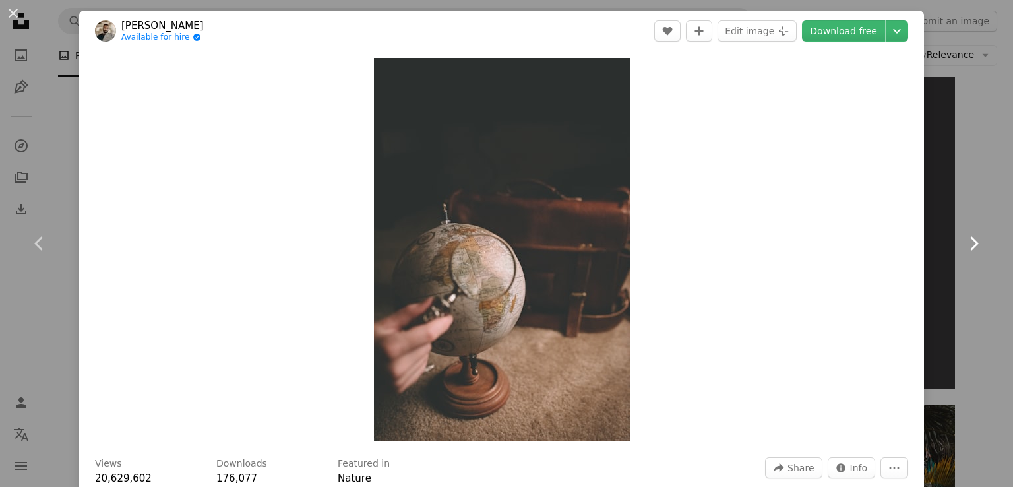
click at [947, 235] on link "Chevron right" at bounding box center [973, 243] width 79 height 127
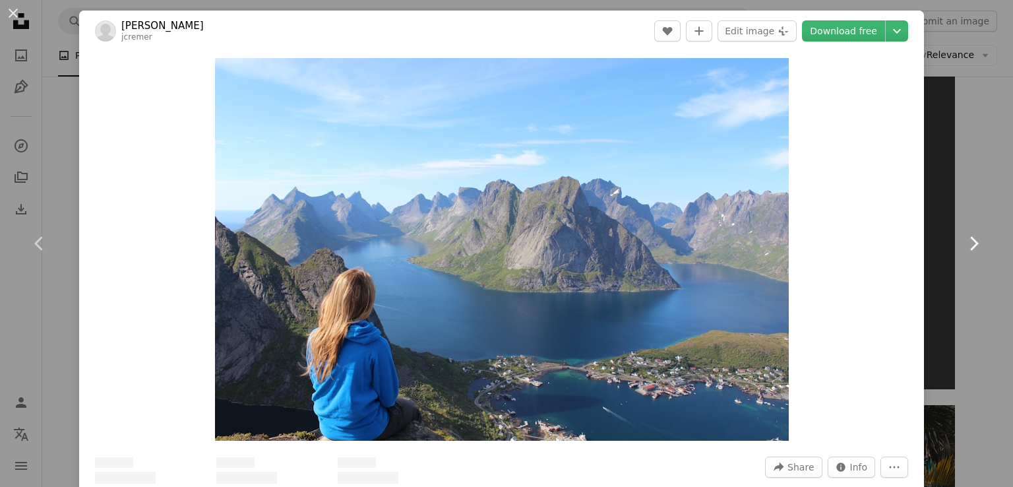
click at [971, 244] on icon at bounding box center [975, 243] width 9 height 14
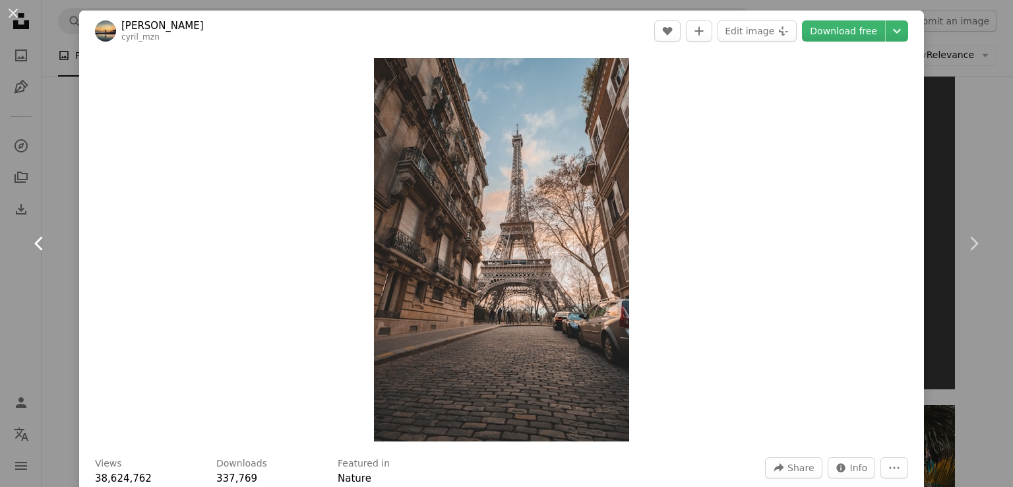
click at [55, 236] on link "Chevron left" at bounding box center [39, 243] width 79 height 127
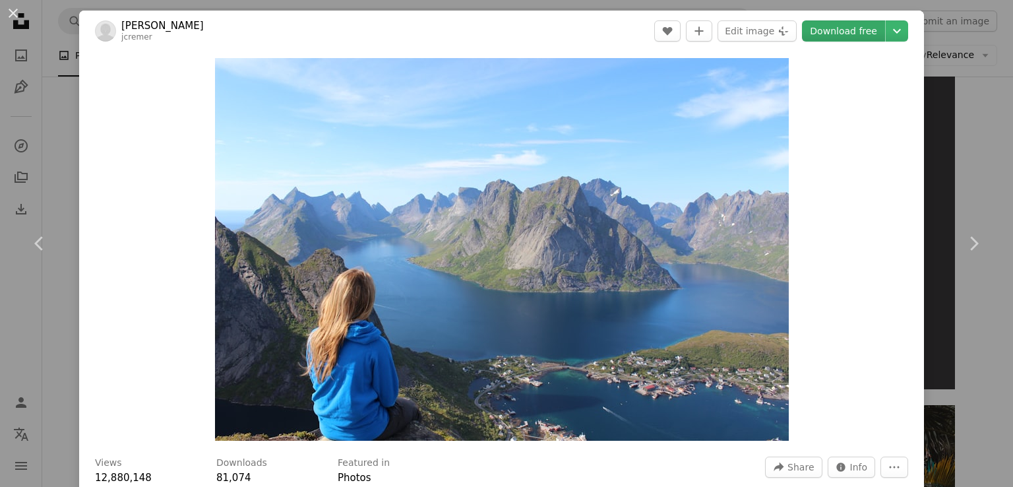
click at [826, 34] on link "Download free" at bounding box center [843, 30] width 83 height 21
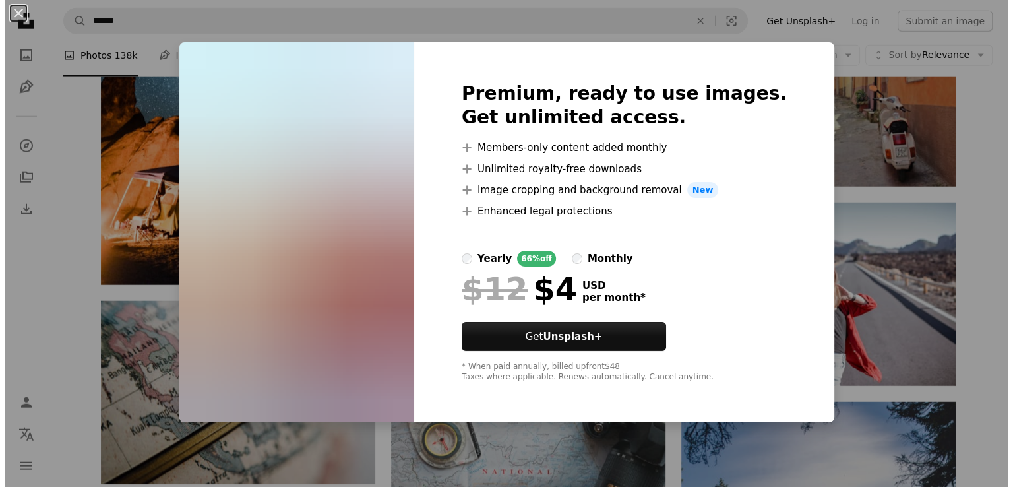
scroll to position [13613, 0]
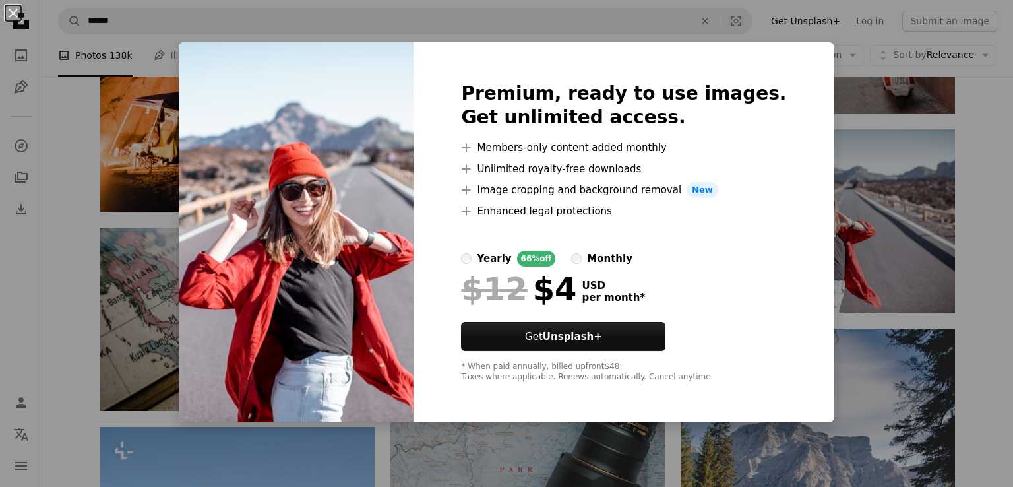
click at [15, 10] on button "An X shape" at bounding box center [13, 13] width 16 height 16
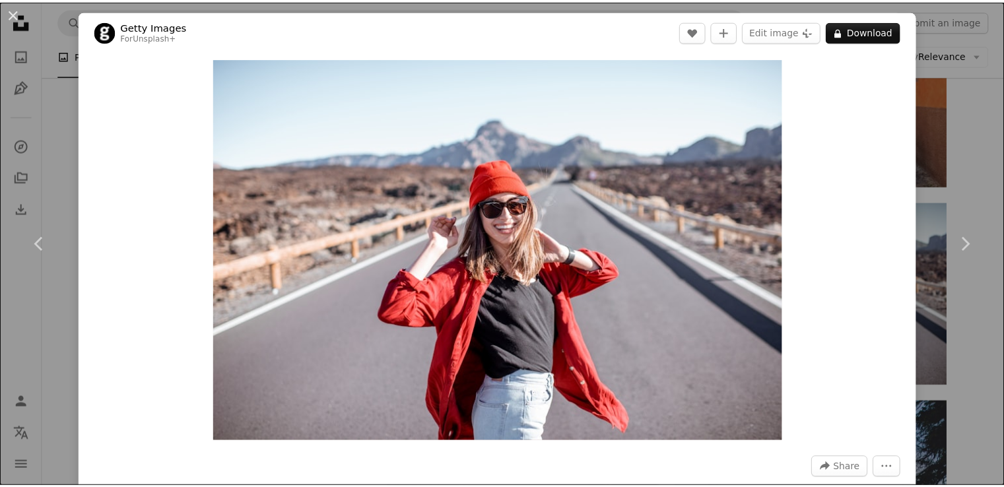
scroll to position [106, 0]
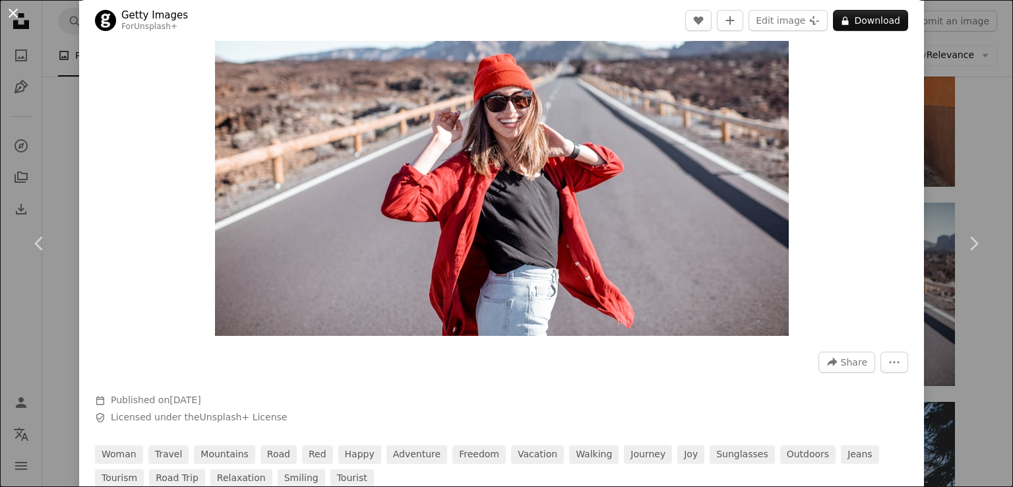
click at [11, 15] on button "An X shape" at bounding box center [13, 13] width 16 height 16
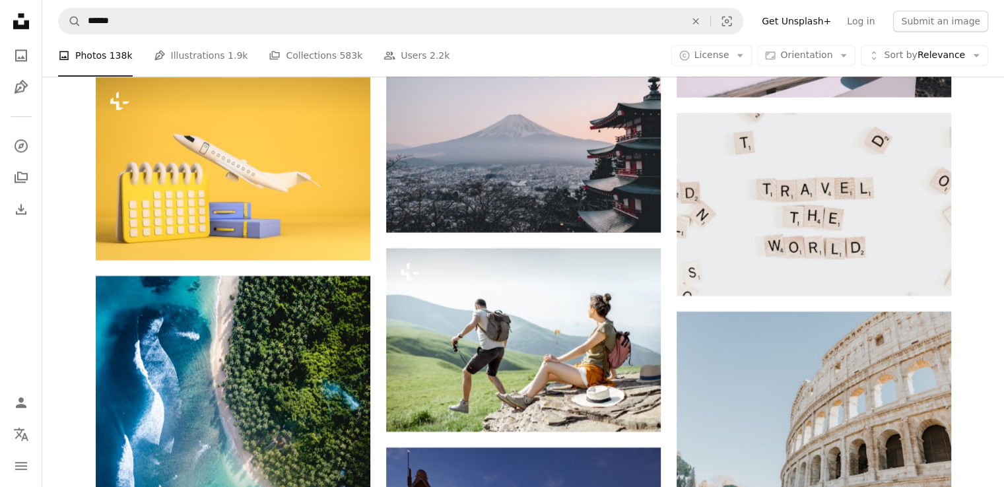
scroll to position [16302, 0]
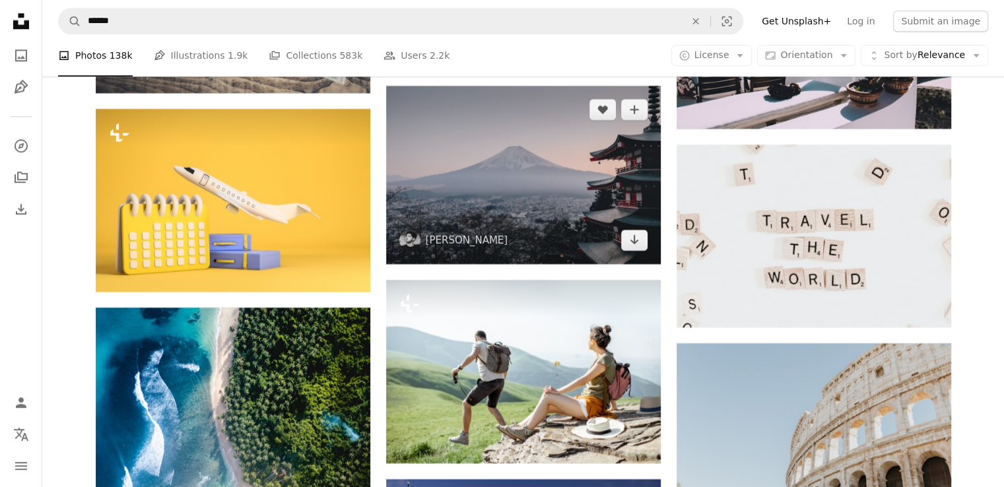
click at [475, 214] on img at bounding box center [523, 175] width 274 height 178
click at [629, 247] on icon "Arrow pointing down" at bounding box center [634, 240] width 11 height 16
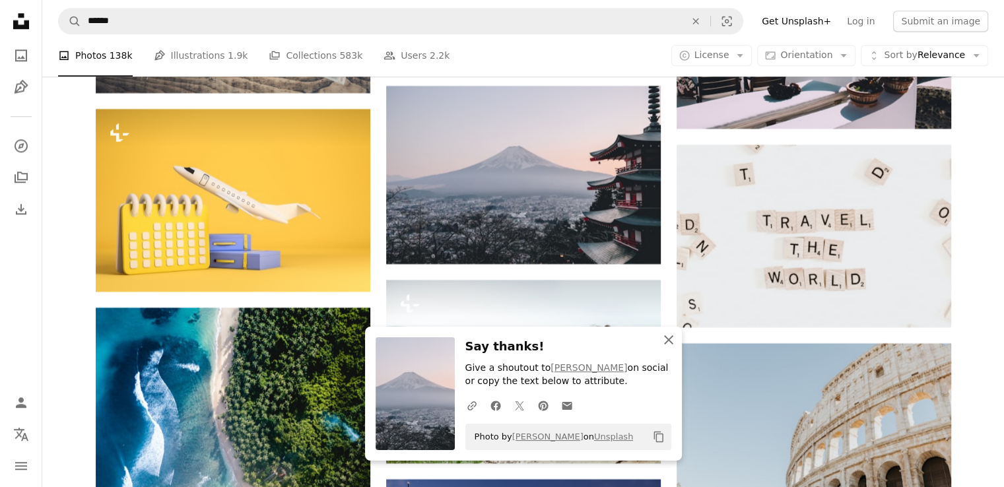
click at [673, 344] on icon "An X shape" at bounding box center [668, 340] width 16 height 16
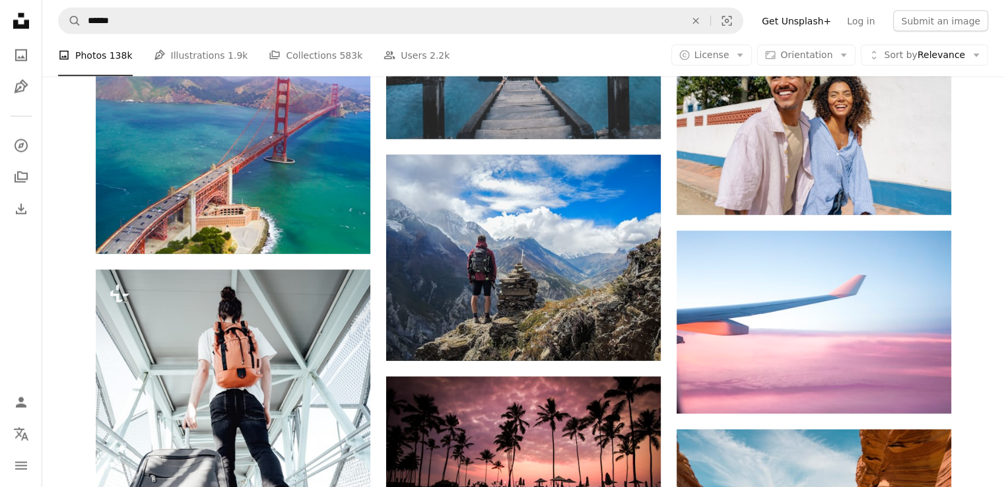
scroll to position [17840, 0]
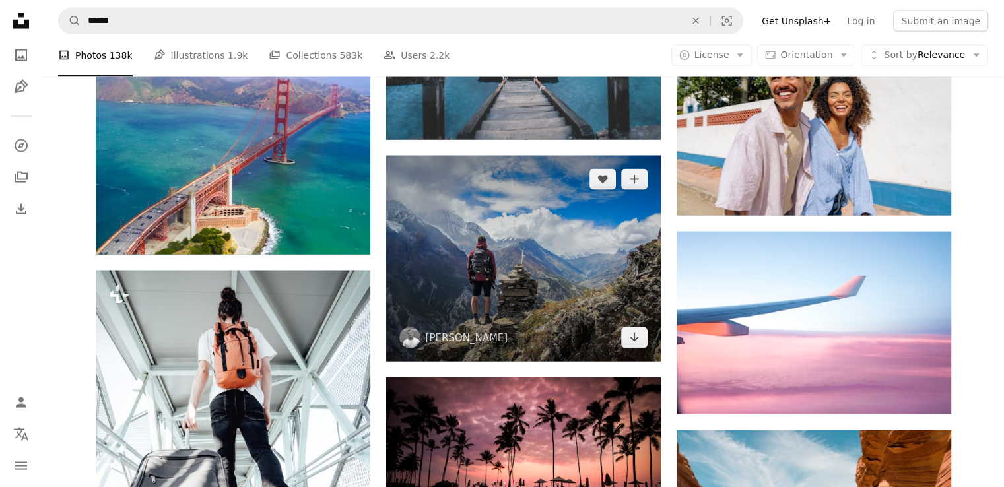
click at [566, 311] on img at bounding box center [523, 259] width 274 height 206
click at [632, 340] on icon "Download" at bounding box center [633, 337] width 9 height 9
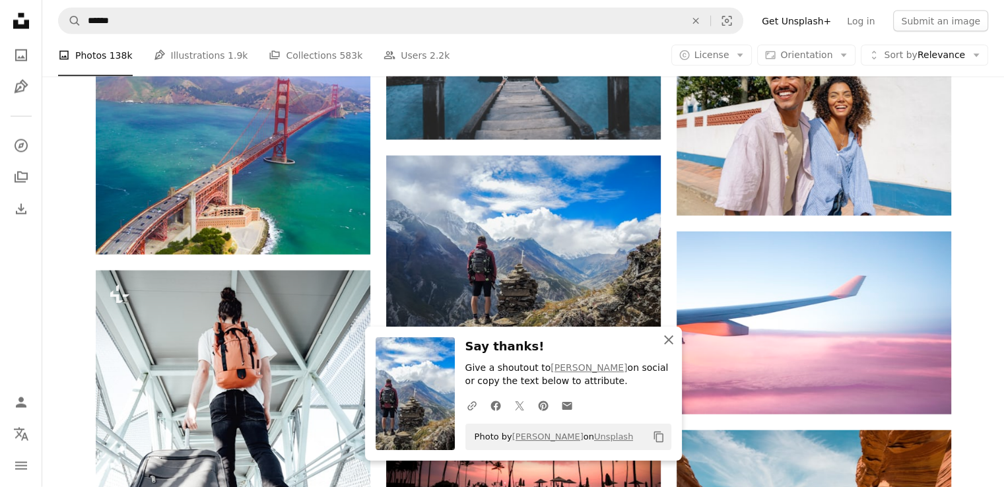
click at [668, 339] on icon "button" at bounding box center [668, 339] width 9 height 9
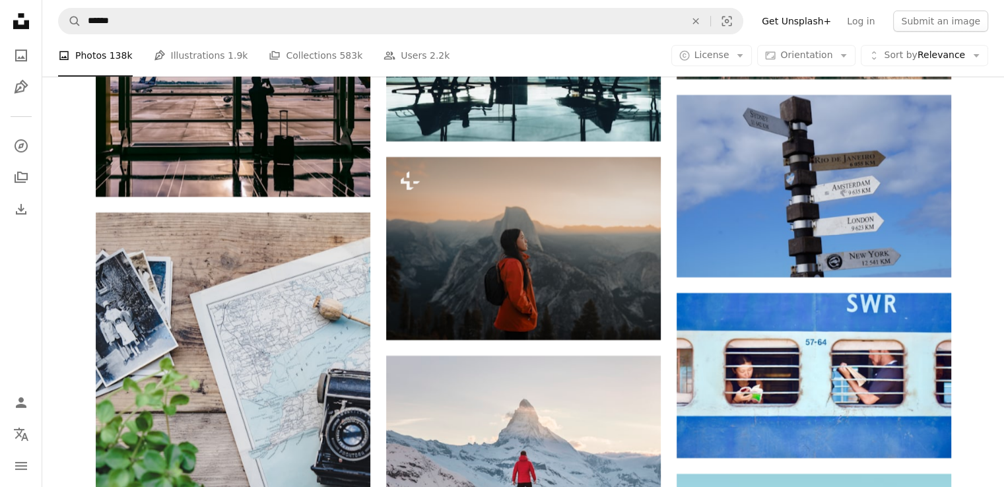
scroll to position [30693, 0]
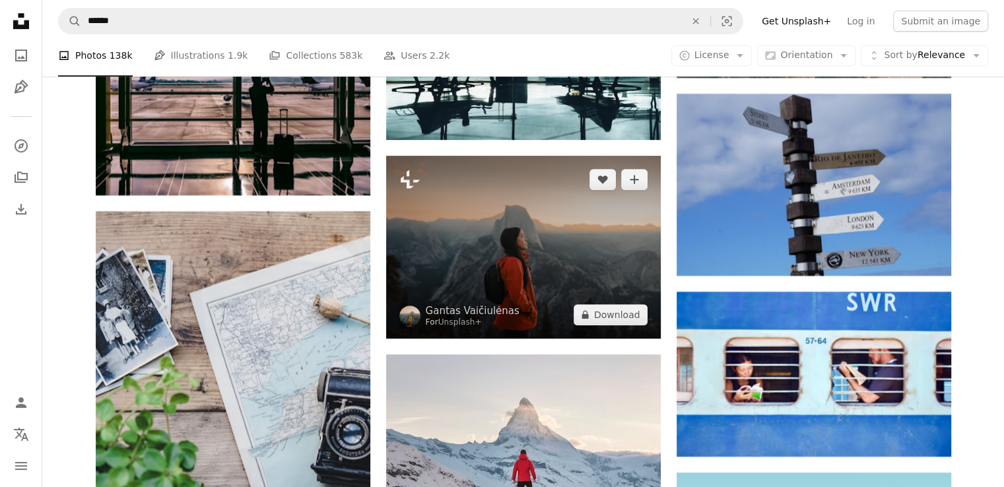
click at [560, 265] on img at bounding box center [523, 247] width 274 height 183
click at [631, 325] on button "A lock Download" at bounding box center [610, 314] width 74 height 21
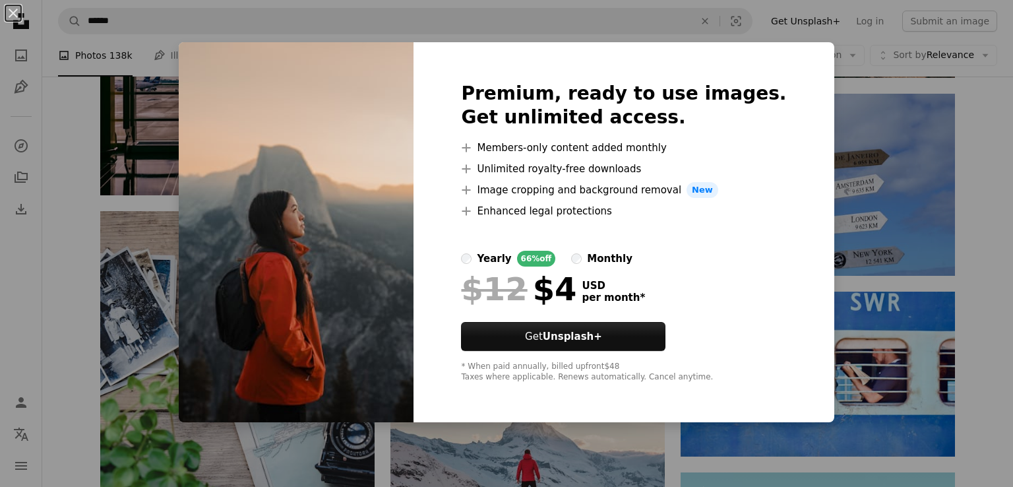
click at [10, 11] on button "An X shape" at bounding box center [13, 13] width 16 height 16
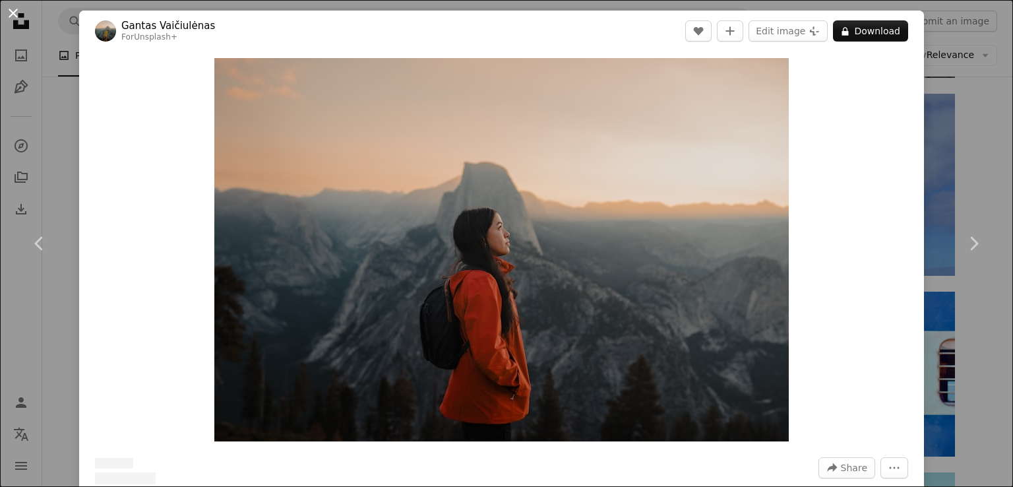
click at [21, 14] on button "An X shape" at bounding box center [13, 13] width 16 height 16
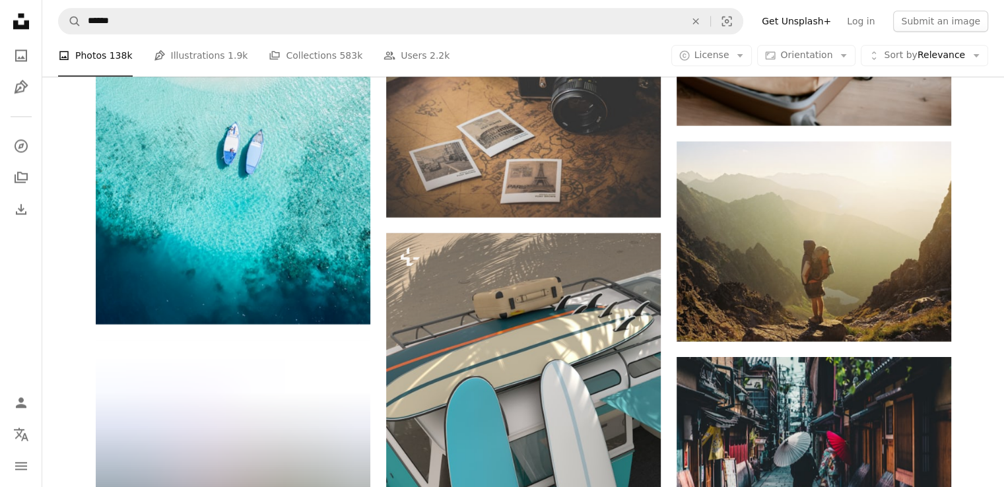
scroll to position [46966, 0]
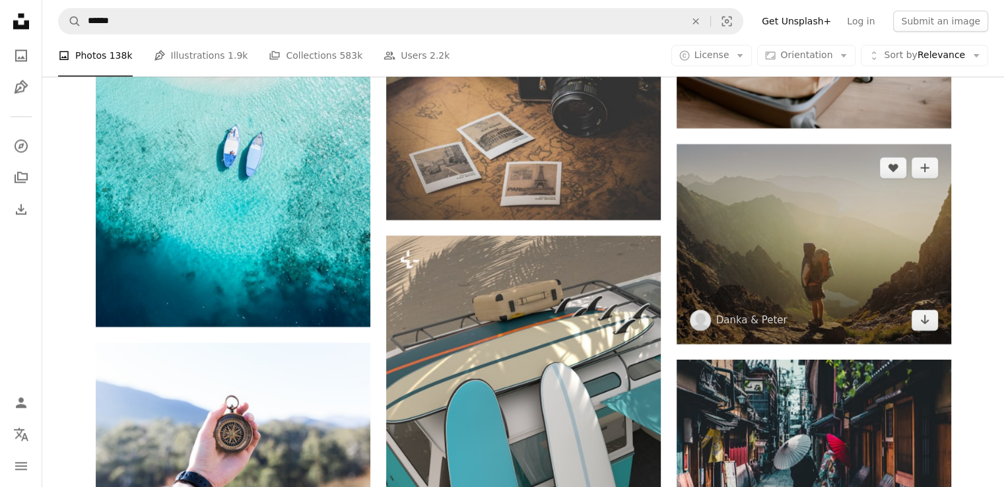
click at [895, 300] on img at bounding box center [813, 244] width 274 height 200
click at [925, 324] on icon "Download" at bounding box center [924, 319] width 9 height 9
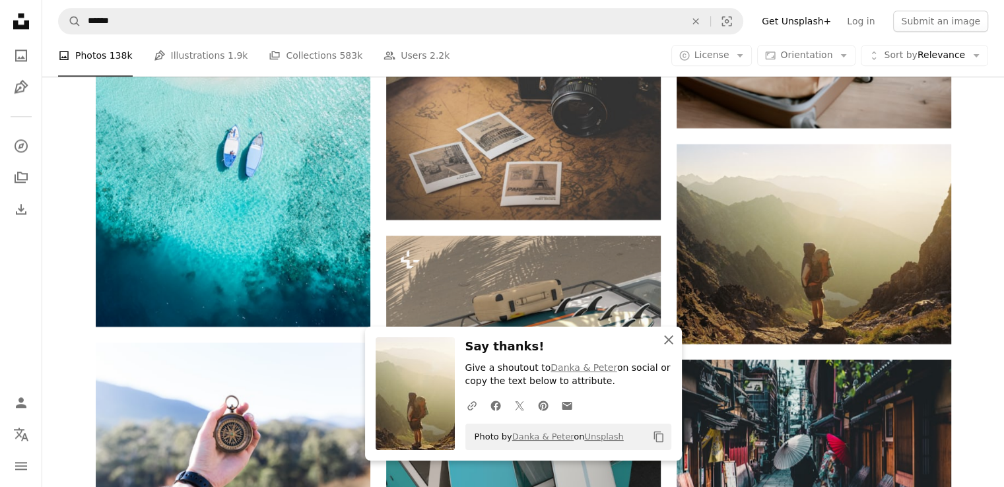
click at [668, 348] on button "An X shape Close" at bounding box center [668, 340] width 26 height 26
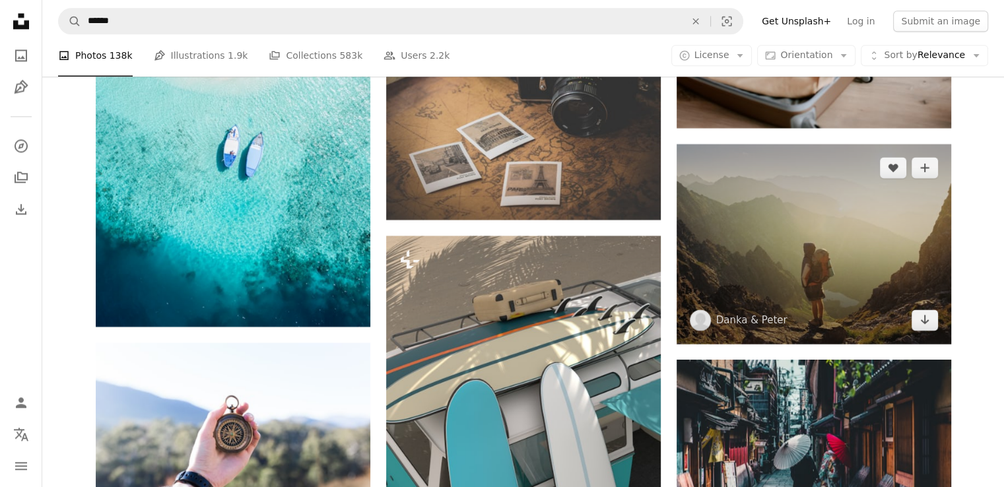
click at [831, 338] on img at bounding box center [813, 244] width 274 height 200
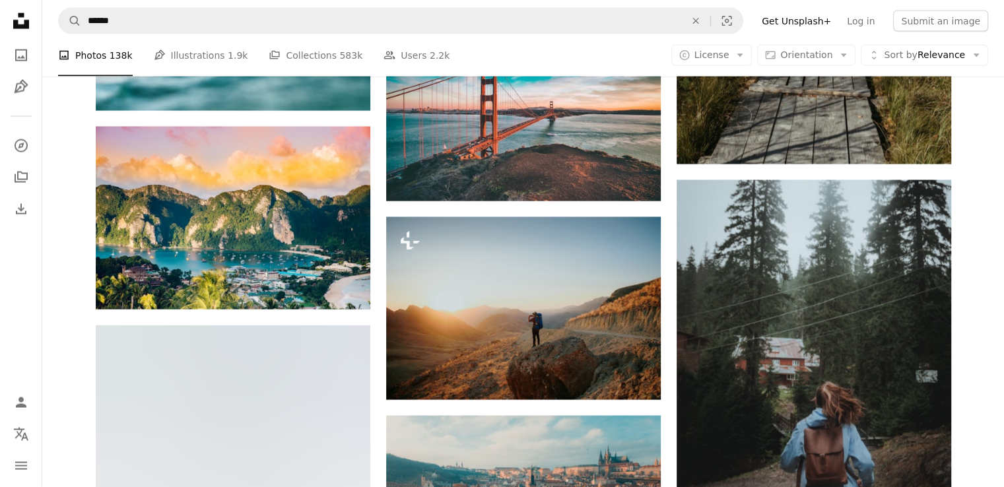
scroll to position [47967, 0]
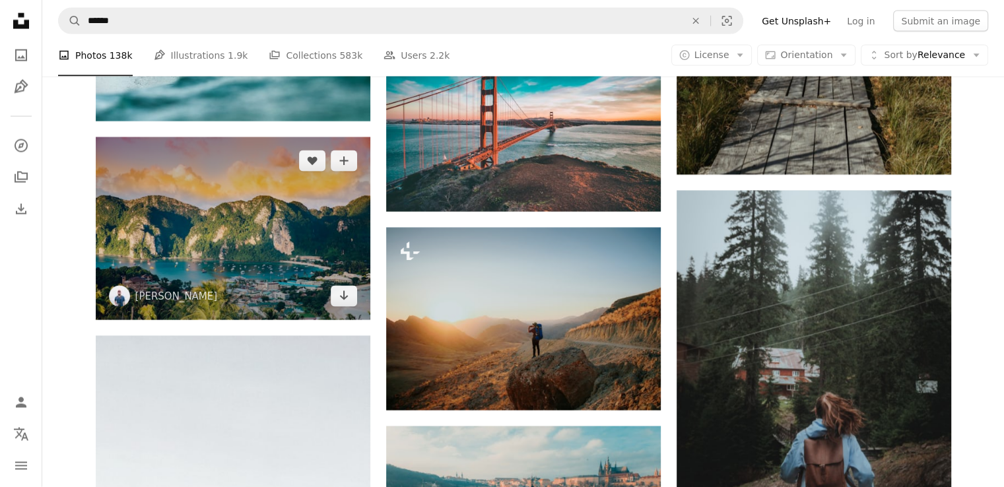
click at [265, 245] on img at bounding box center [233, 228] width 274 height 183
click at [346, 304] on icon "Arrow pointing down" at bounding box center [343, 296] width 11 height 16
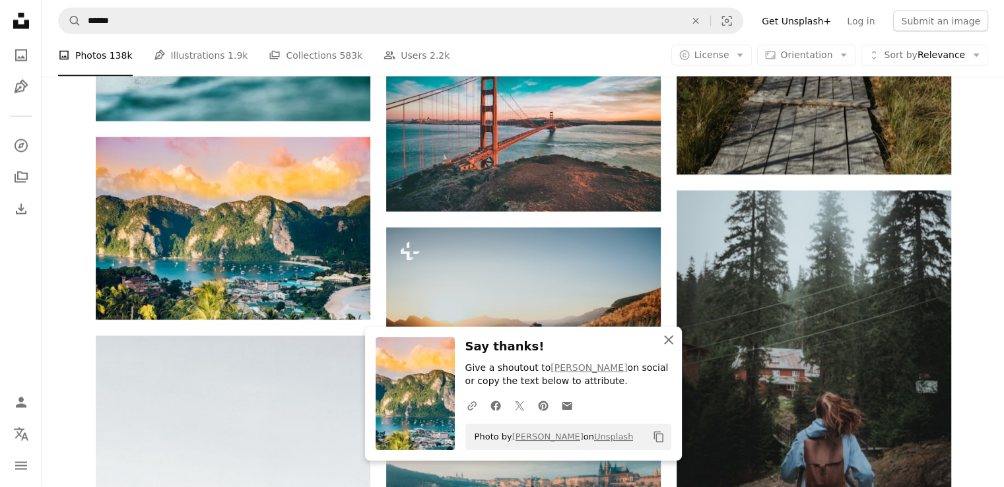
click at [672, 341] on icon "An X shape" at bounding box center [668, 340] width 16 height 16
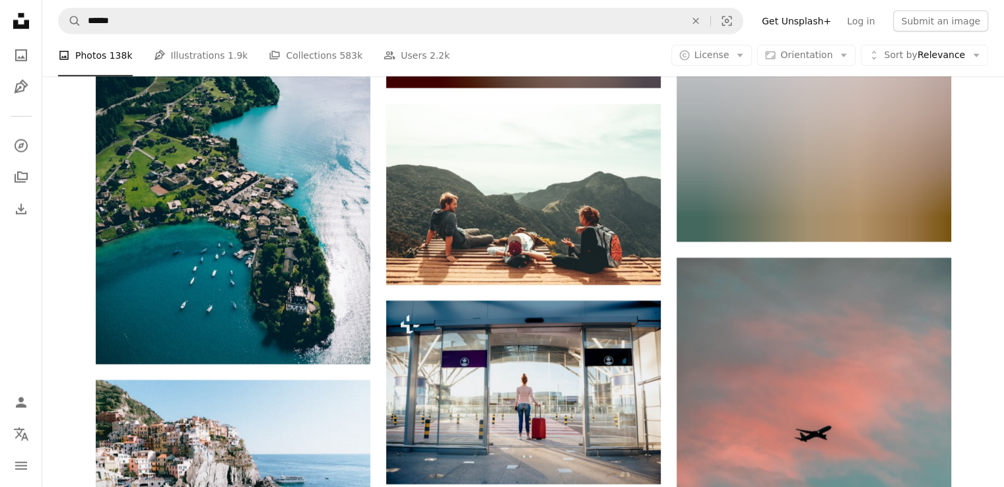
scroll to position [48685, 0]
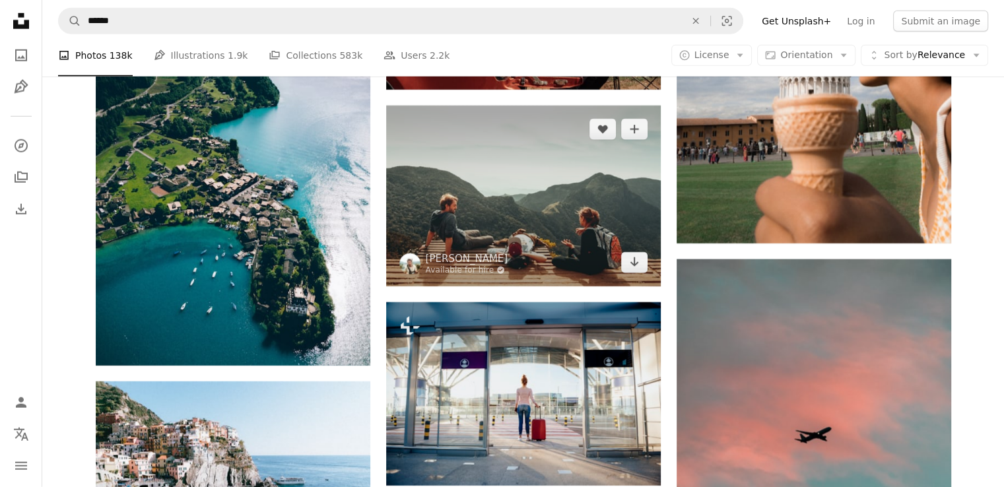
click at [576, 220] on img at bounding box center [523, 196] width 274 height 181
click at [633, 265] on icon "Download" at bounding box center [633, 261] width 9 height 9
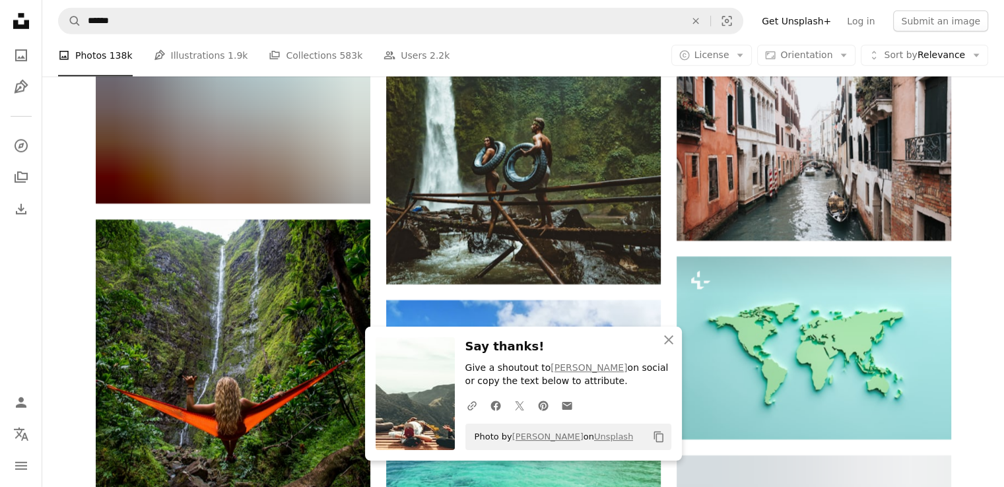
scroll to position [49245, 0]
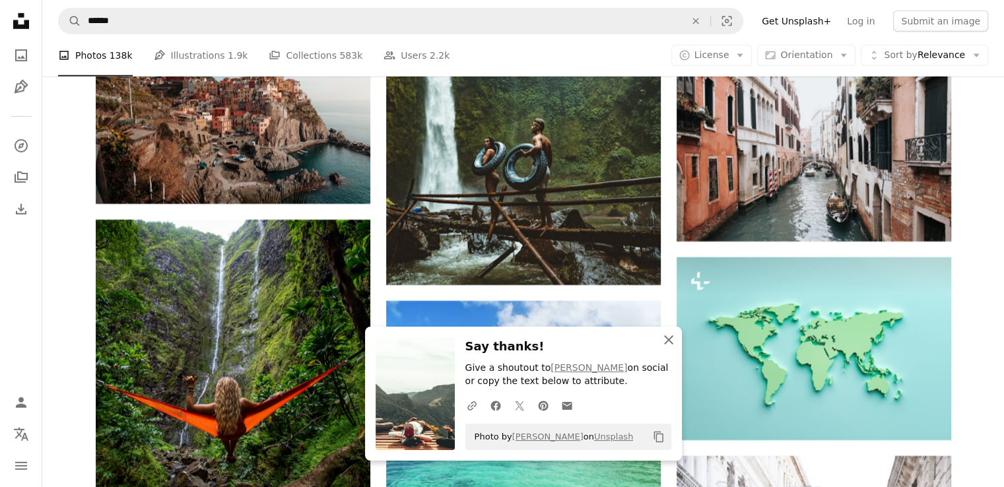
click at [668, 339] on icon "button" at bounding box center [668, 339] width 9 height 9
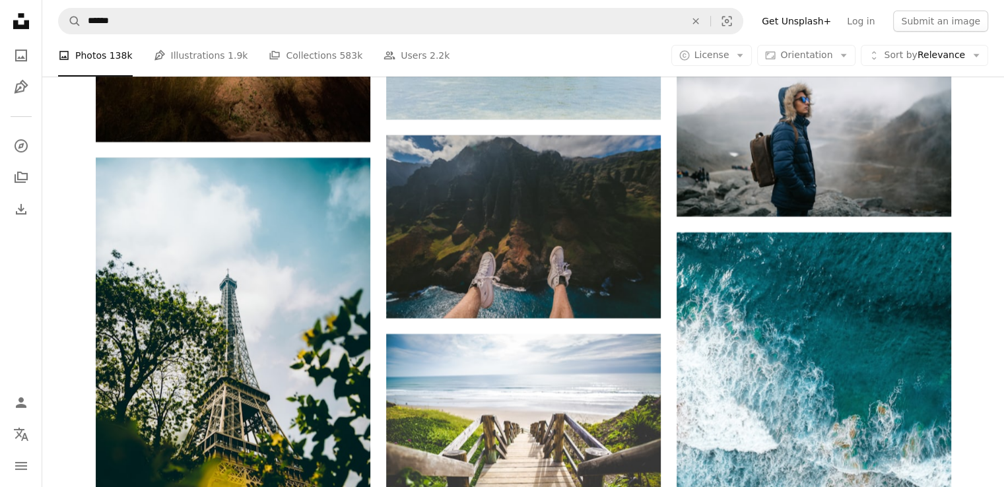
scroll to position [50701, 0]
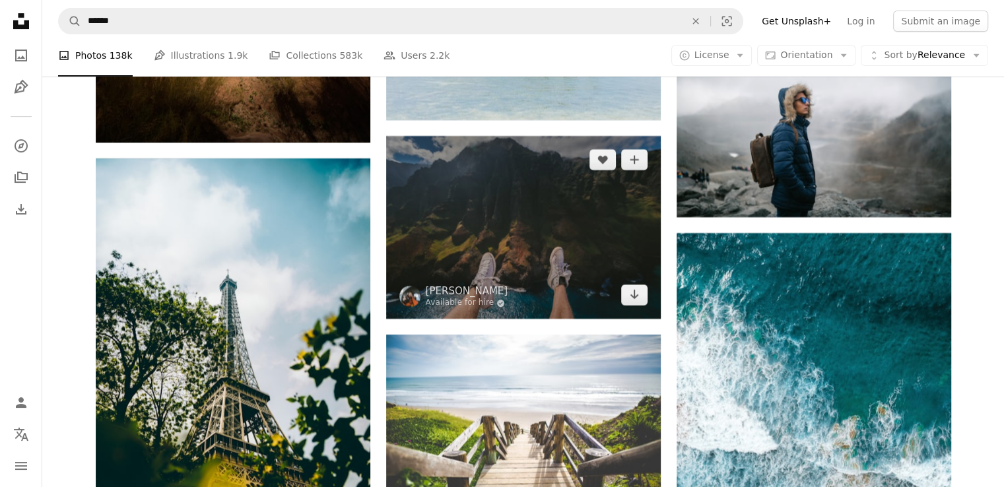
click at [594, 256] on img at bounding box center [523, 227] width 274 height 183
click at [634, 299] on icon "Download" at bounding box center [633, 294] width 9 height 9
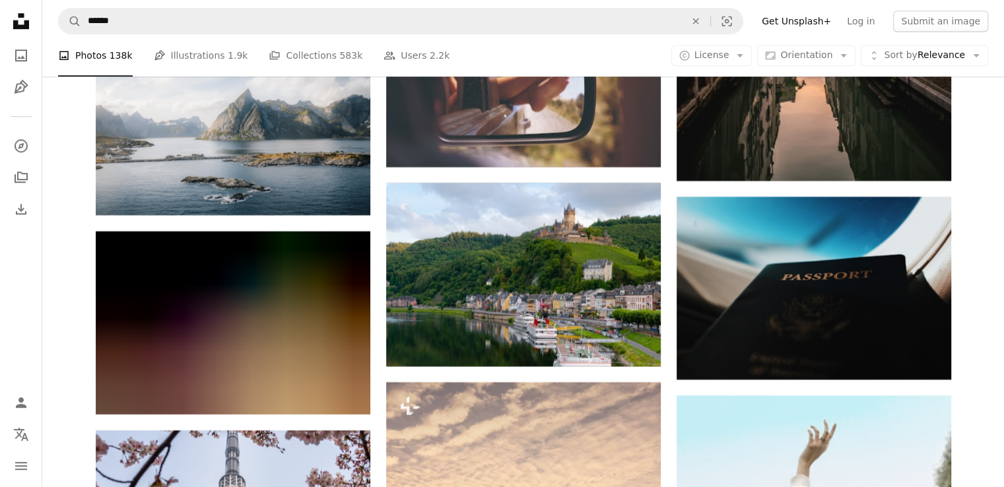
scroll to position [61191, 0]
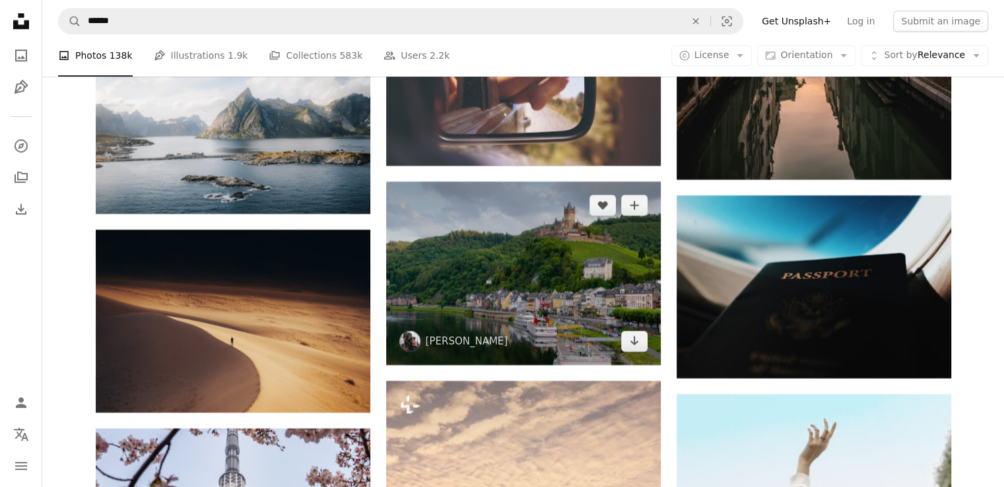
click at [557, 288] on img at bounding box center [523, 272] width 274 height 183
click at [633, 344] on icon "Download" at bounding box center [633, 340] width 9 height 9
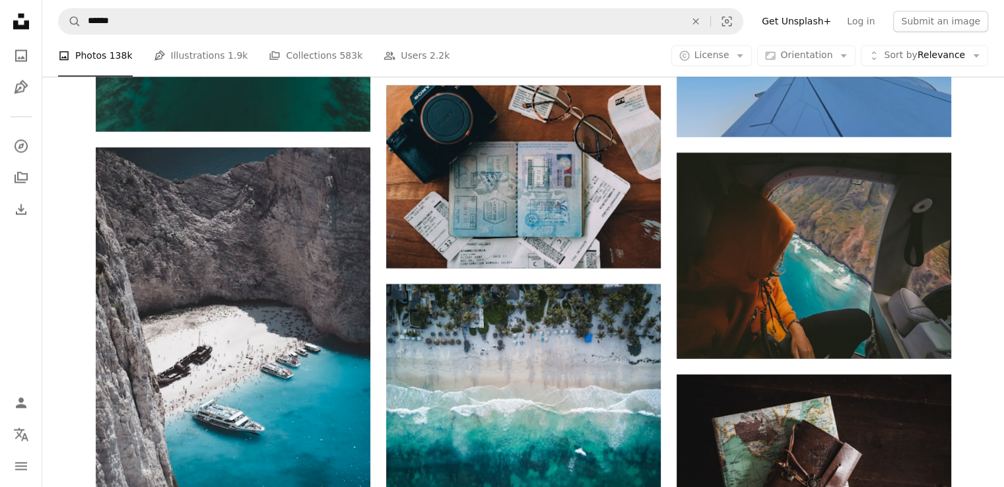
scroll to position [62454, 0]
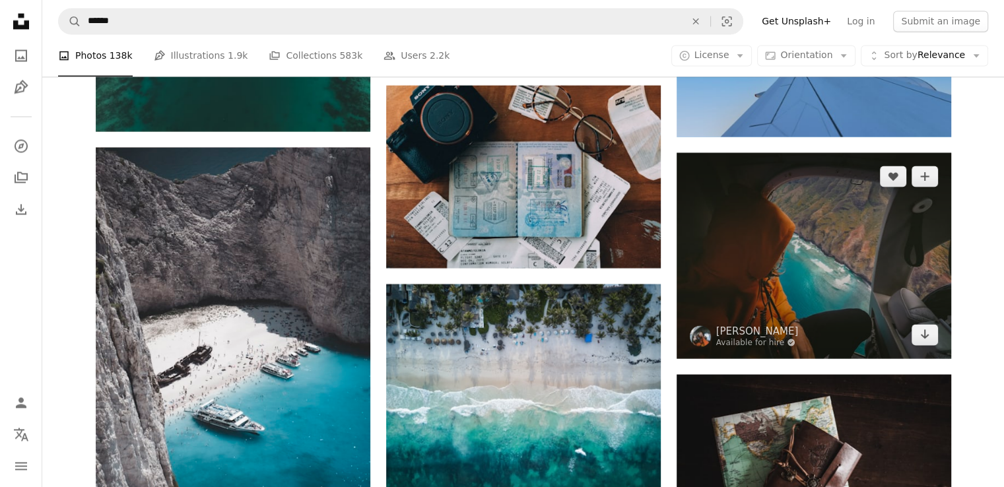
click at [913, 324] on img at bounding box center [813, 255] width 274 height 206
click at [924, 338] on icon "Download" at bounding box center [924, 333] width 9 height 9
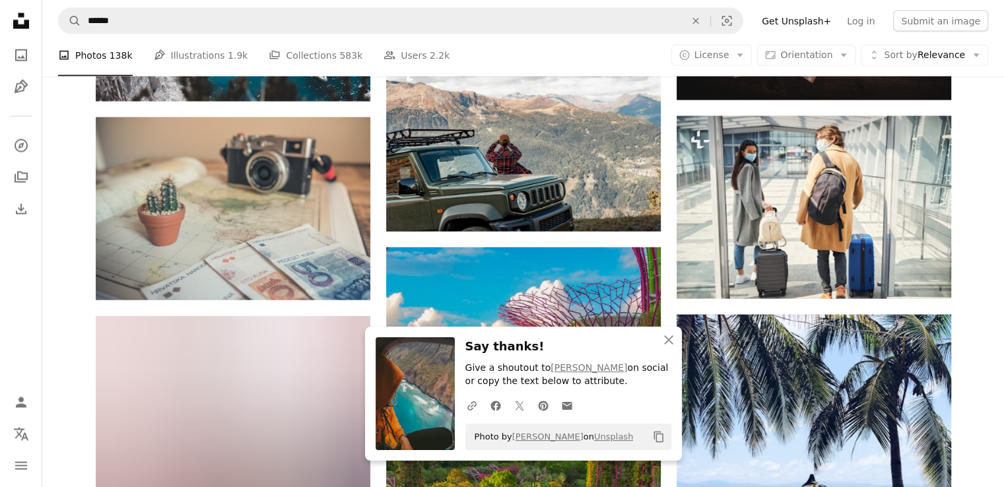
scroll to position [62912, 0]
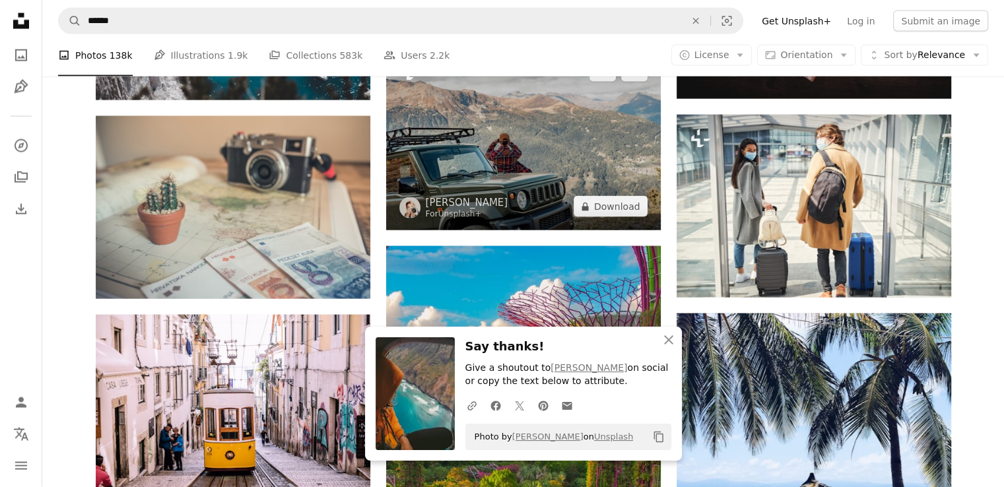
click at [594, 187] on img at bounding box center [523, 139] width 274 height 183
click at [618, 215] on button "A lock Download" at bounding box center [610, 206] width 74 height 21
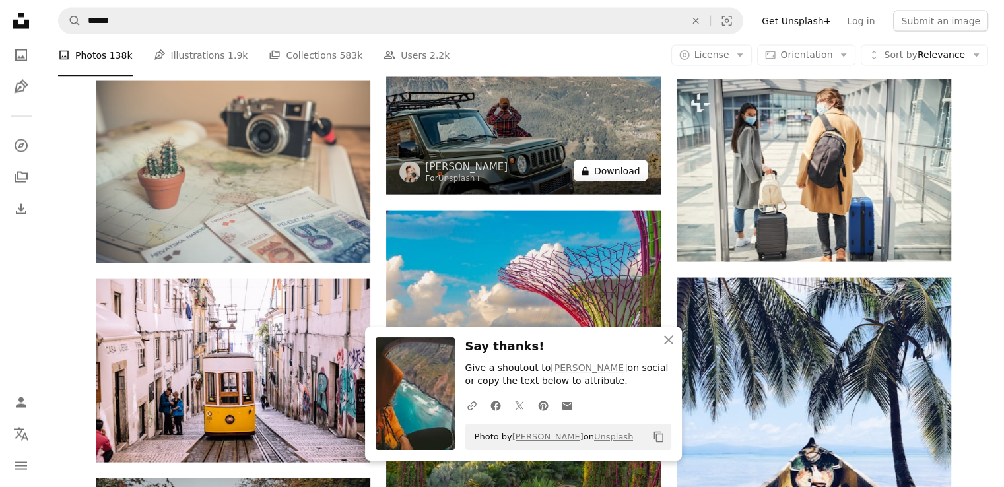
scroll to position [63238, 0]
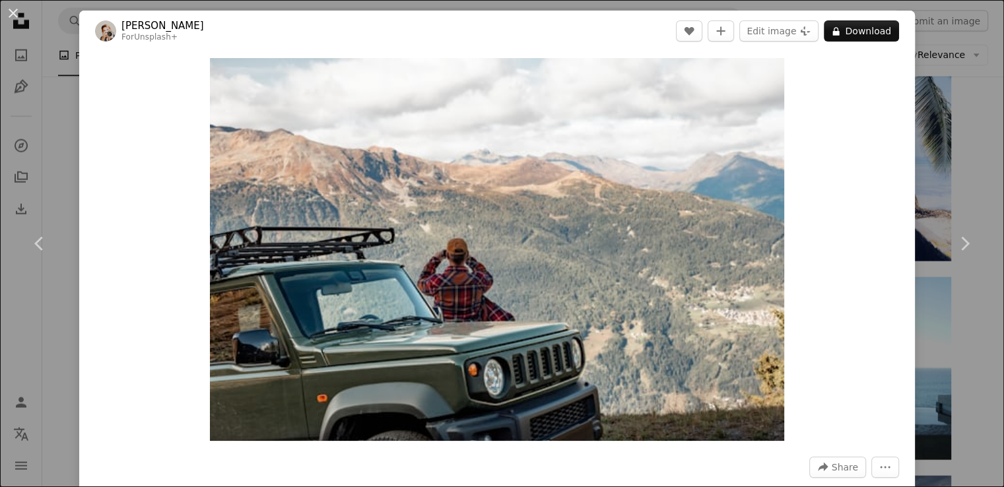
scroll to position [62912, 0]
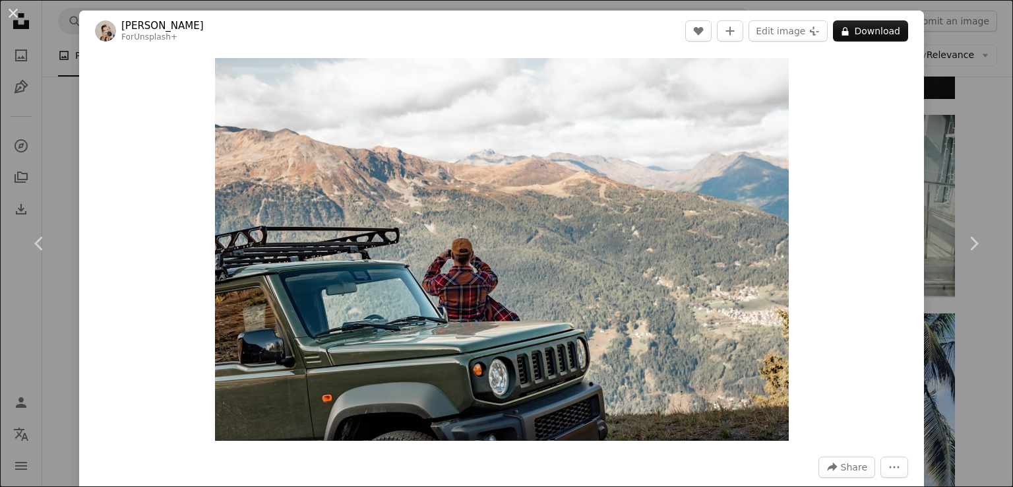
click at [82, 11] on header "laura adai For Unsplash+ A heart A plus sign Edit image Plus sign for Unsplash+…" at bounding box center [501, 31] width 845 height 41
click at [874, 30] on button "A lock Download" at bounding box center [870, 30] width 75 height 21
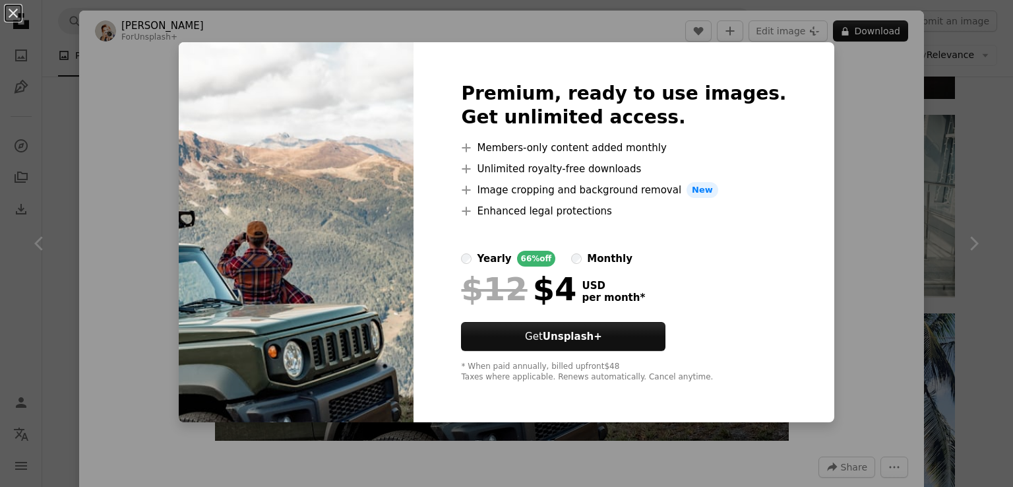
click at [832, 134] on div "An X shape Premium, ready to use images. Get unlimited access. A plus sign Memb…" at bounding box center [506, 243] width 1013 height 487
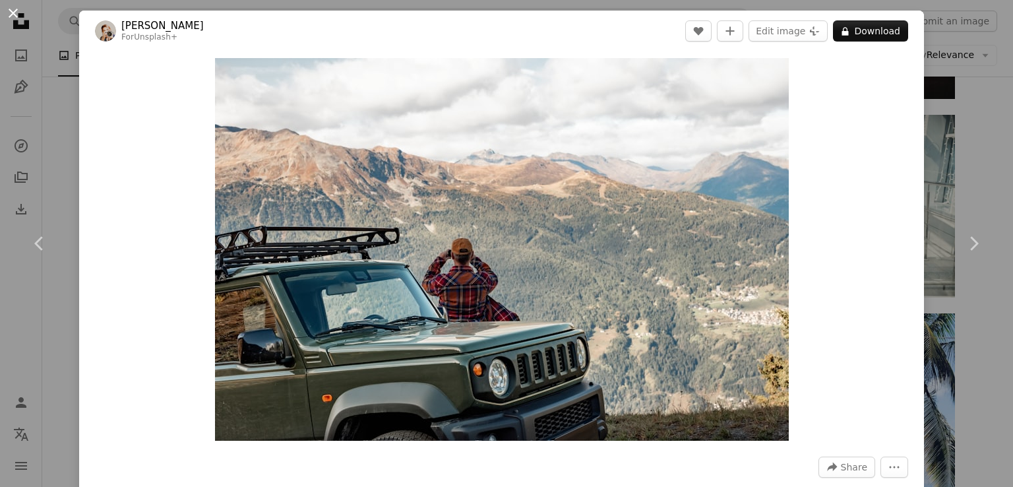
click at [11, 11] on button "An X shape" at bounding box center [13, 13] width 16 height 16
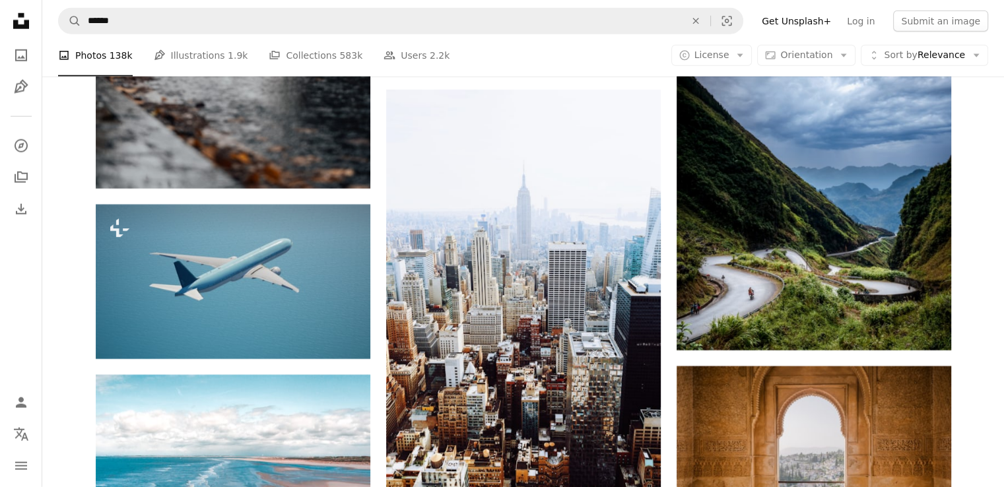
scroll to position [63649, 0]
